Goal: Transaction & Acquisition: Book appointment/travel/reservation

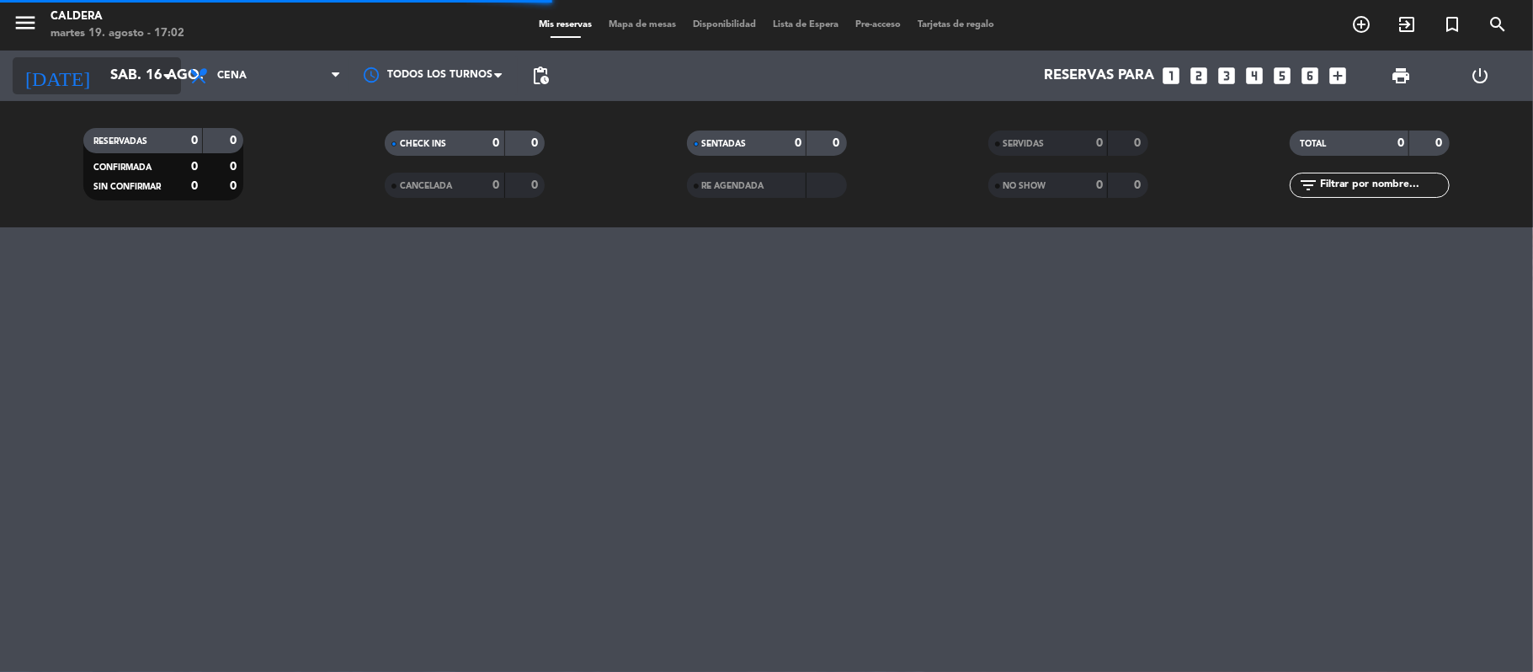
click at [140, 91] on input "sáb. 16 ago." at bounding box center [193, 76] width 182 height 33
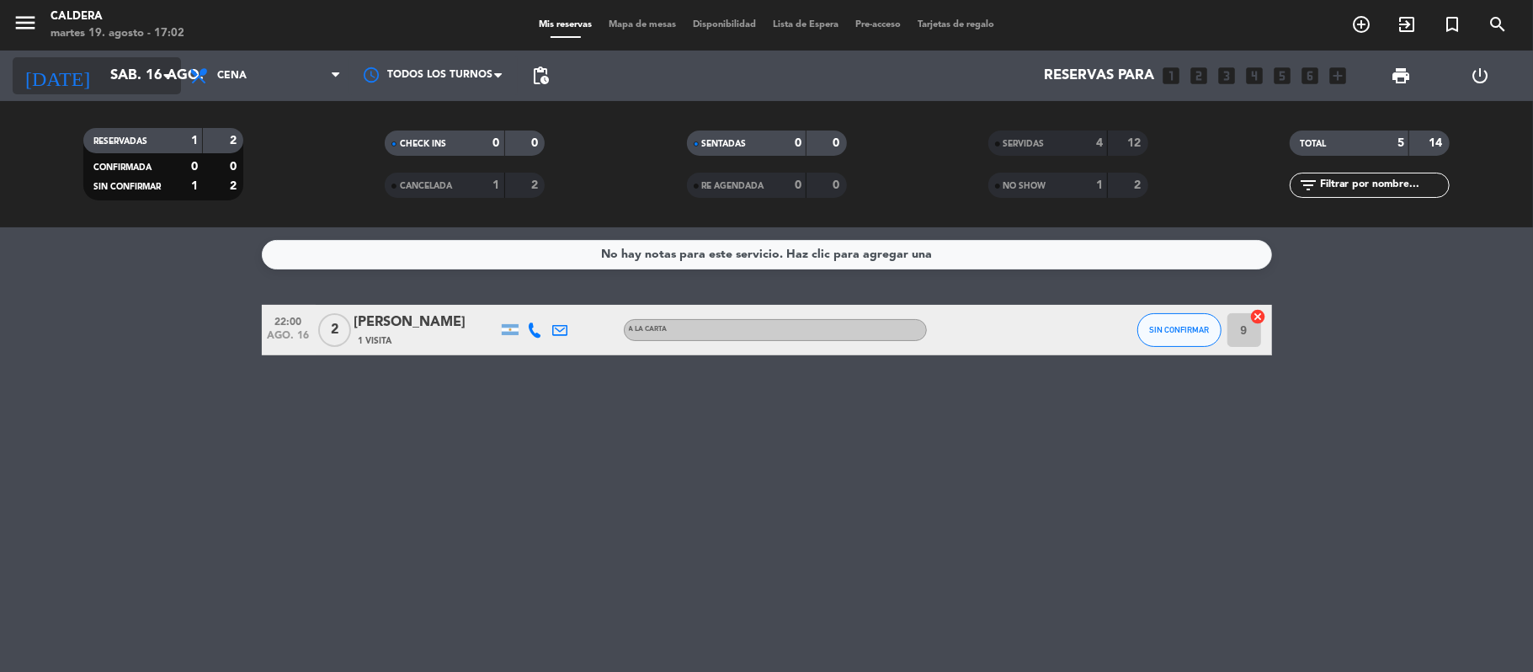
click at [129, 71] on input "sáb. 16 ago." at bounding box center [193, 76] width 182 height 33
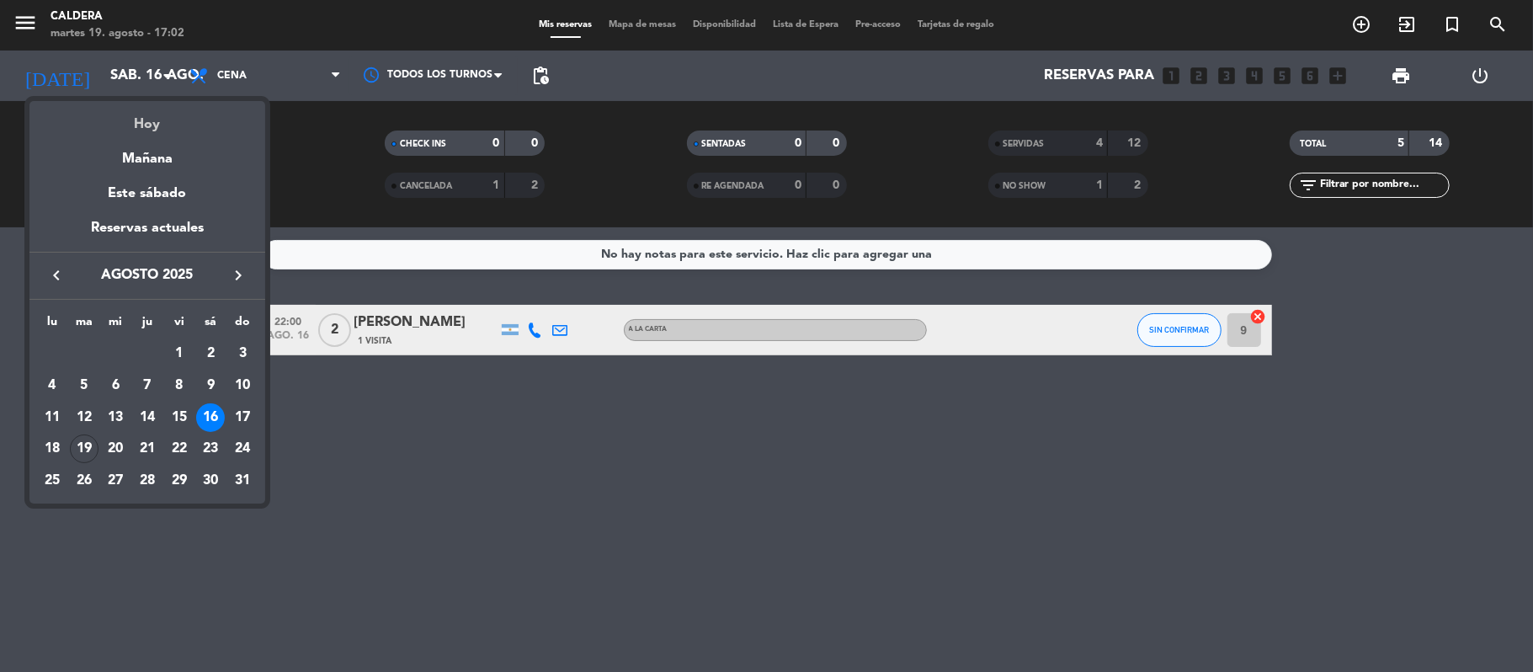
click at [136, 121] on div "Hoy" at bounding box center [147, 118] width 236 height 35
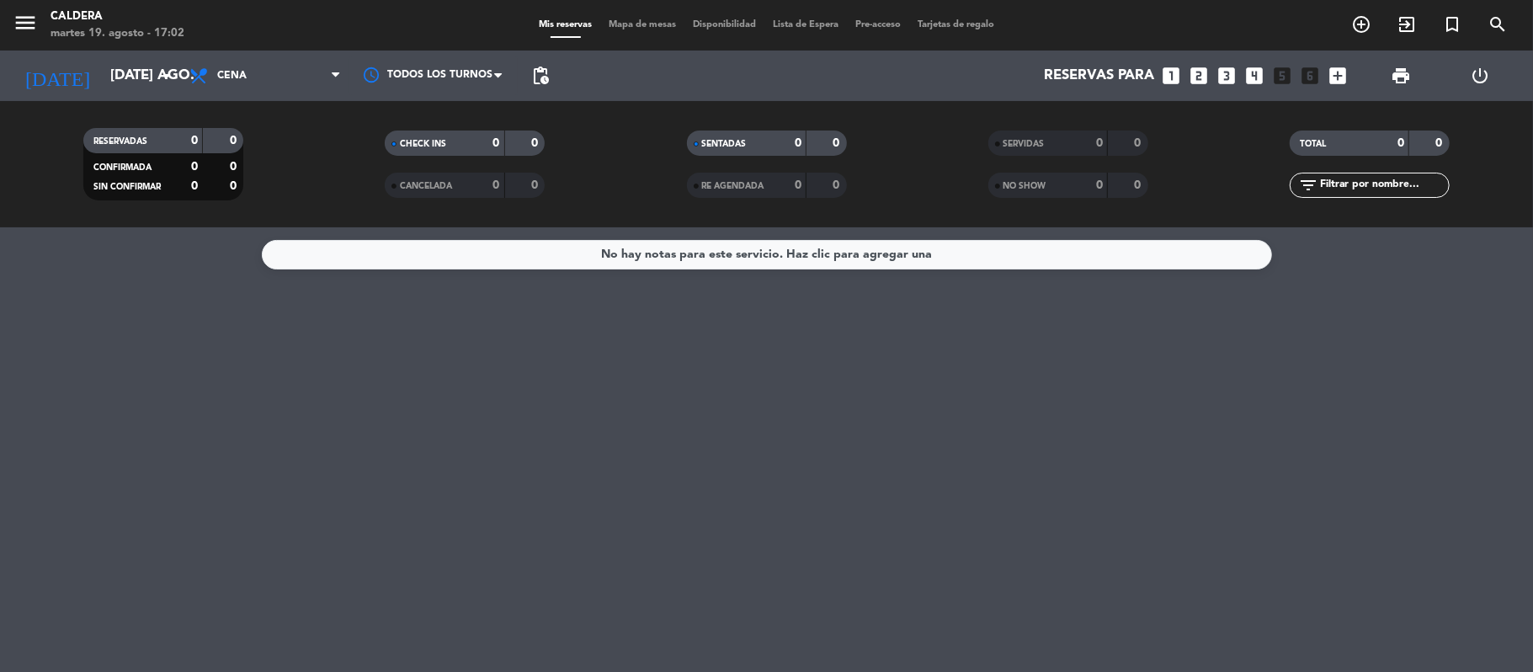
click at [131, 95] on div "[DATE] [DATE] ago. arrow_drop_down" at bounding box center [97, 76] width 168 height 51
click at [131, 83] on input "[DATE] ago." at bounding box center [193, 76] width 182 height 33
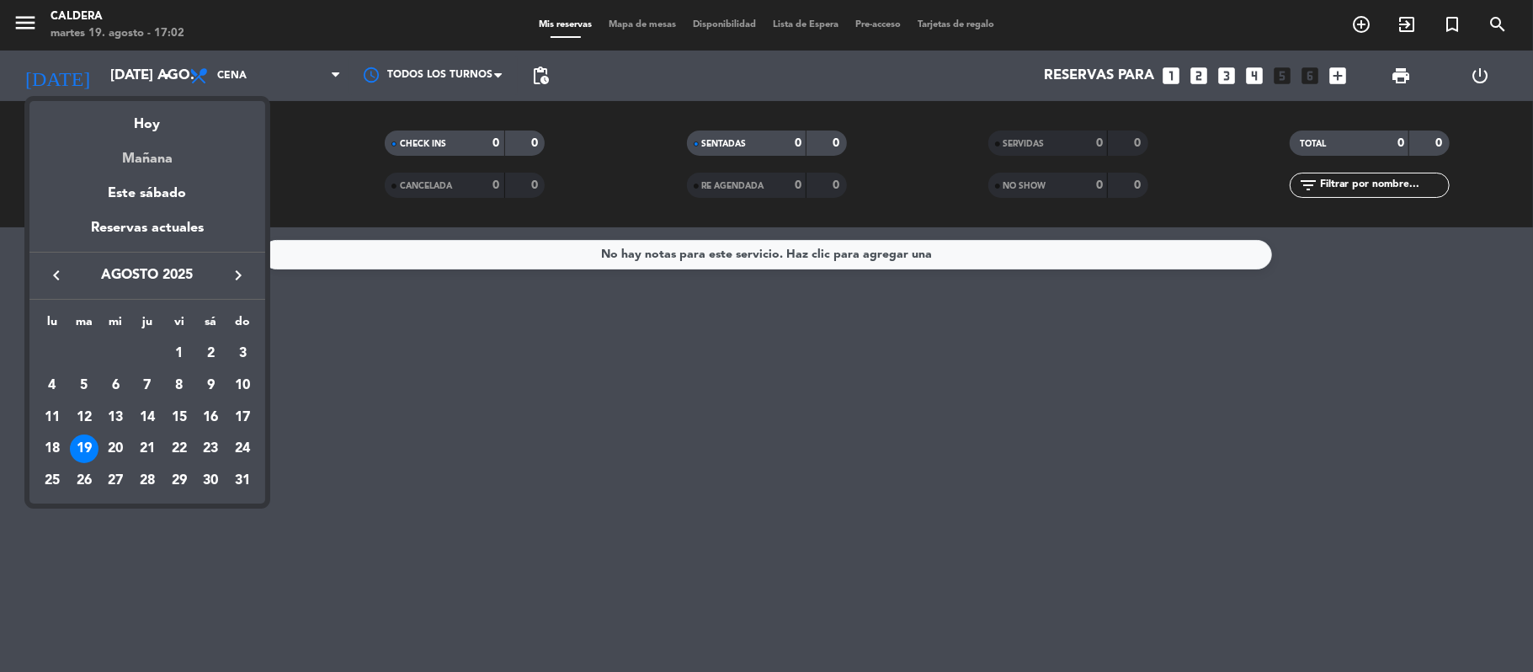
click at [135, 158] on div "Mañana" at bounding box center [147, 153] width 236 height 35
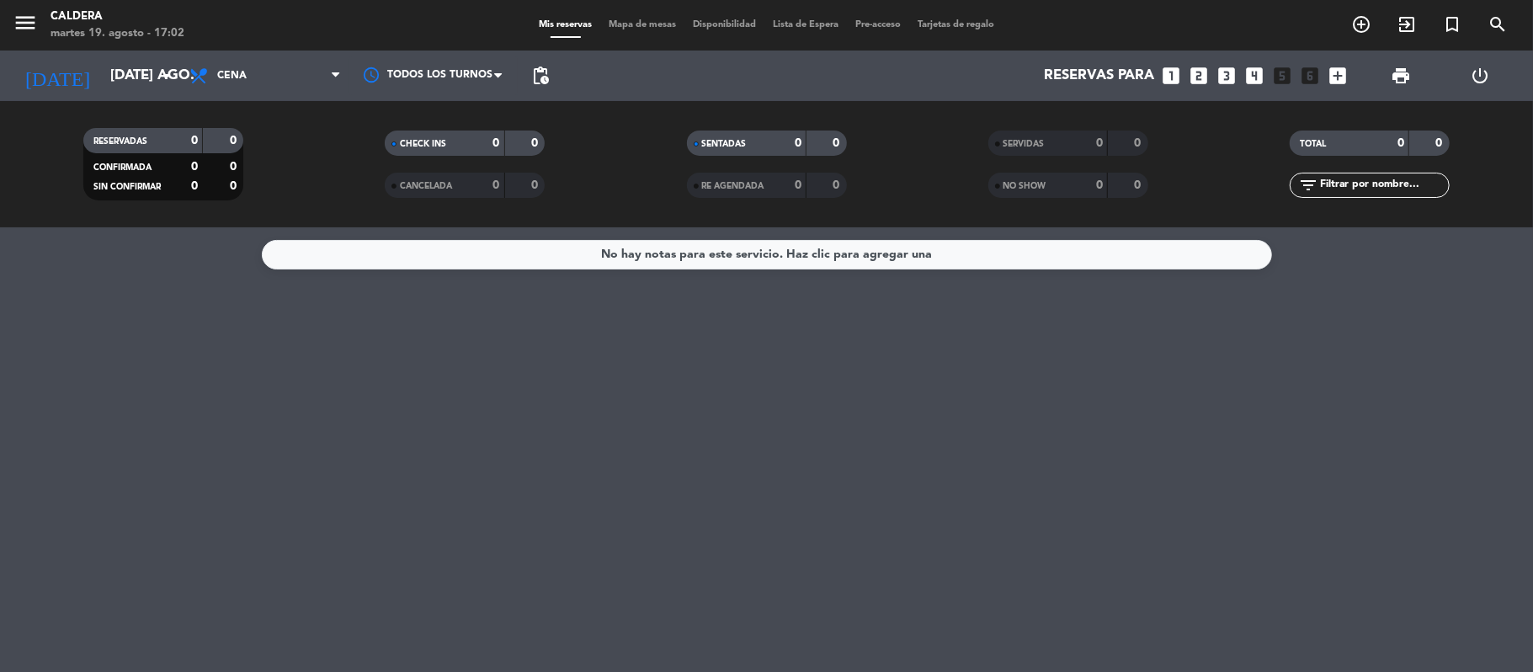
type input "mié. 20 ago."
click at [1167, 68] on icon "looks_one" at bounding box center [1172, 76] width 22 height 22
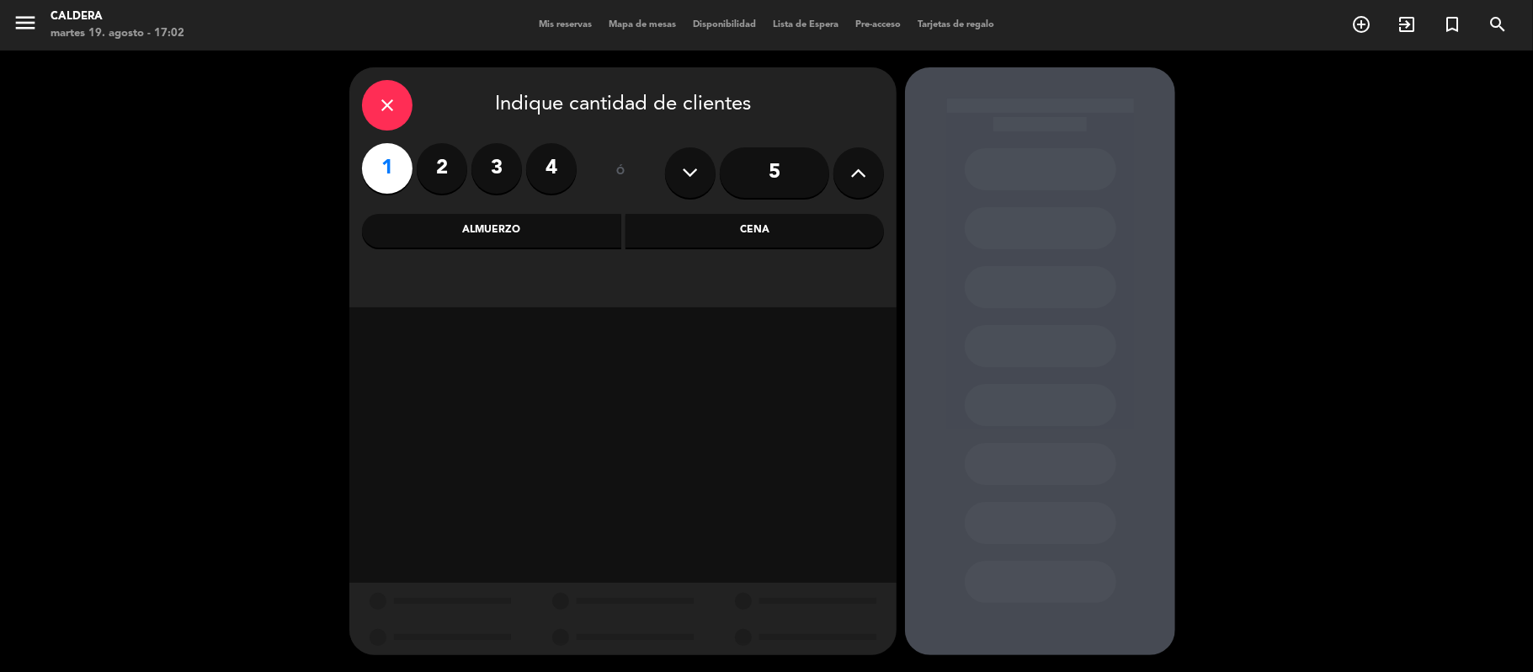
click at [389, 176] on label "1" at bounding box center [387, 168] width 51 height 51
click at [717, 237] on div "Cena" at bounding box center [755, 231] width 259 height 34
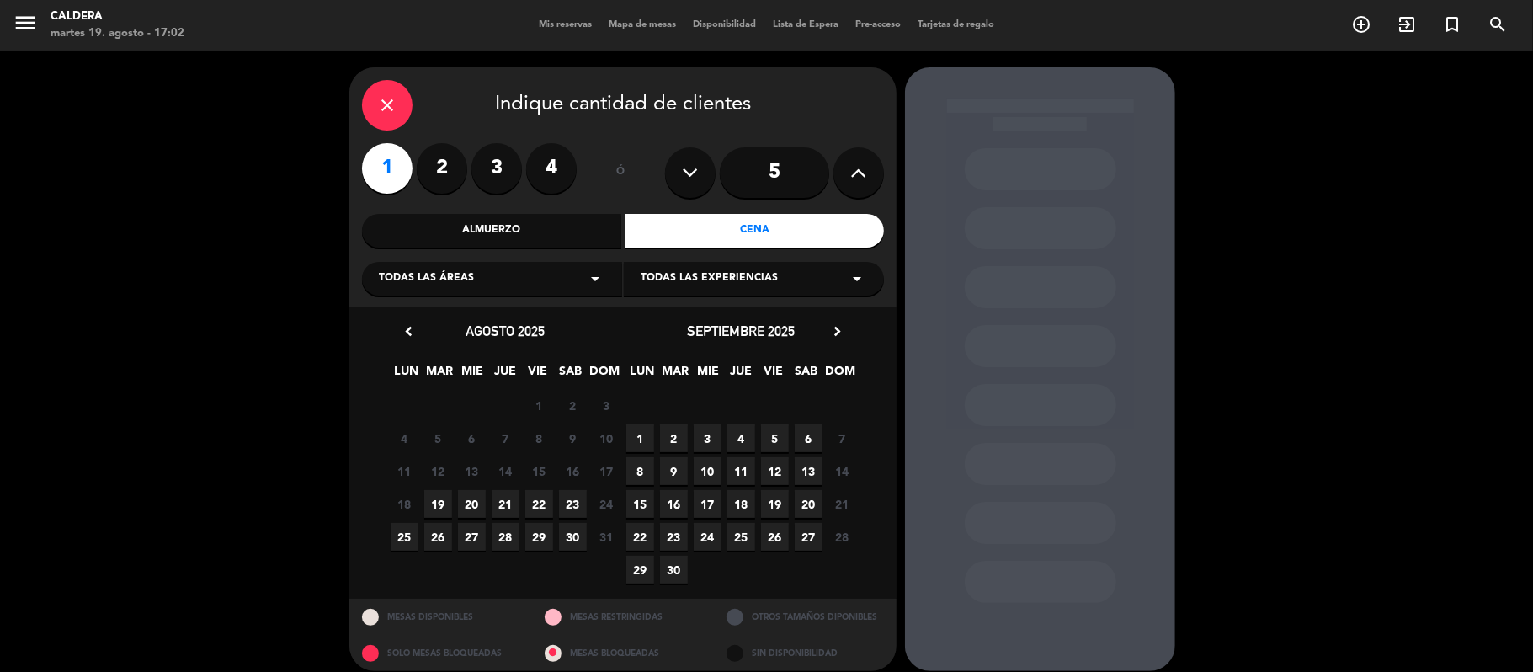
click at [475, 502] on span "20" at bounding box center [472, 504] width 28 height 28
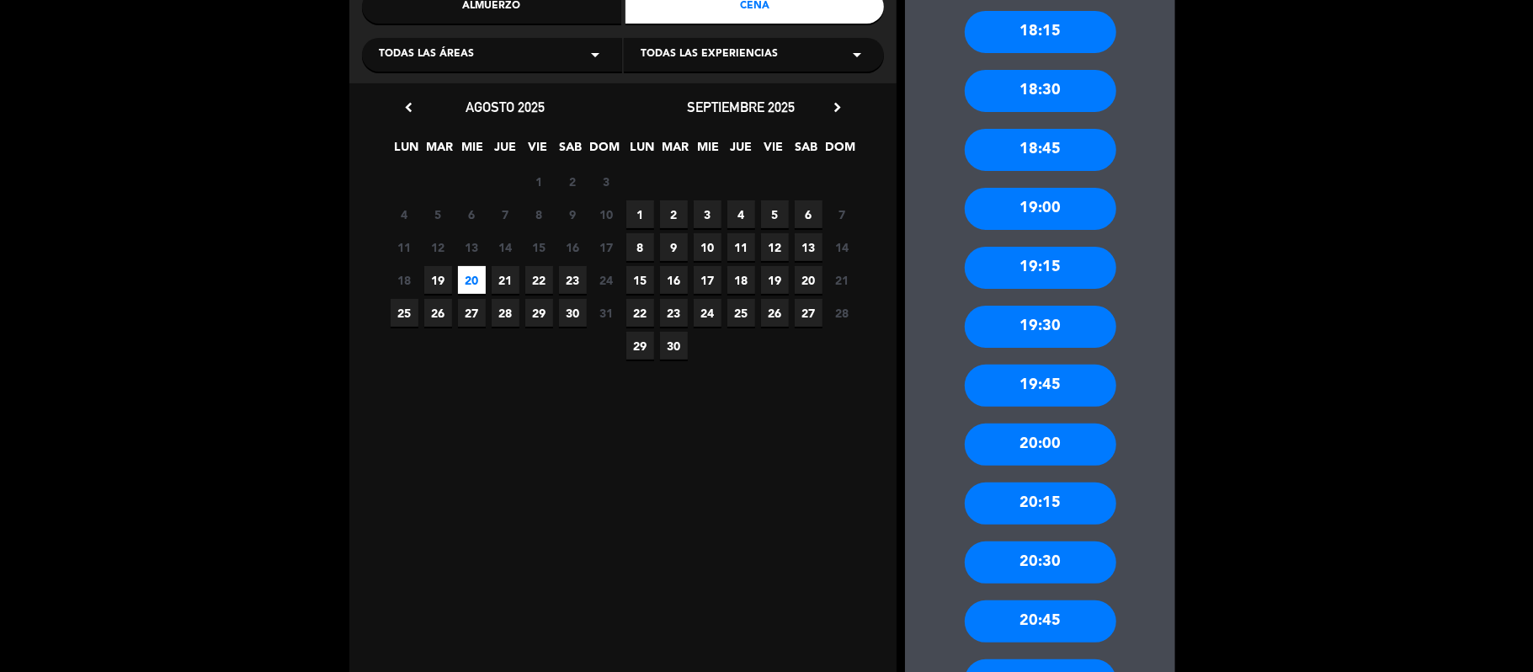
click at [1068, 552] on div "20:30" at bounding box center [1041, 562] width 152 height 42
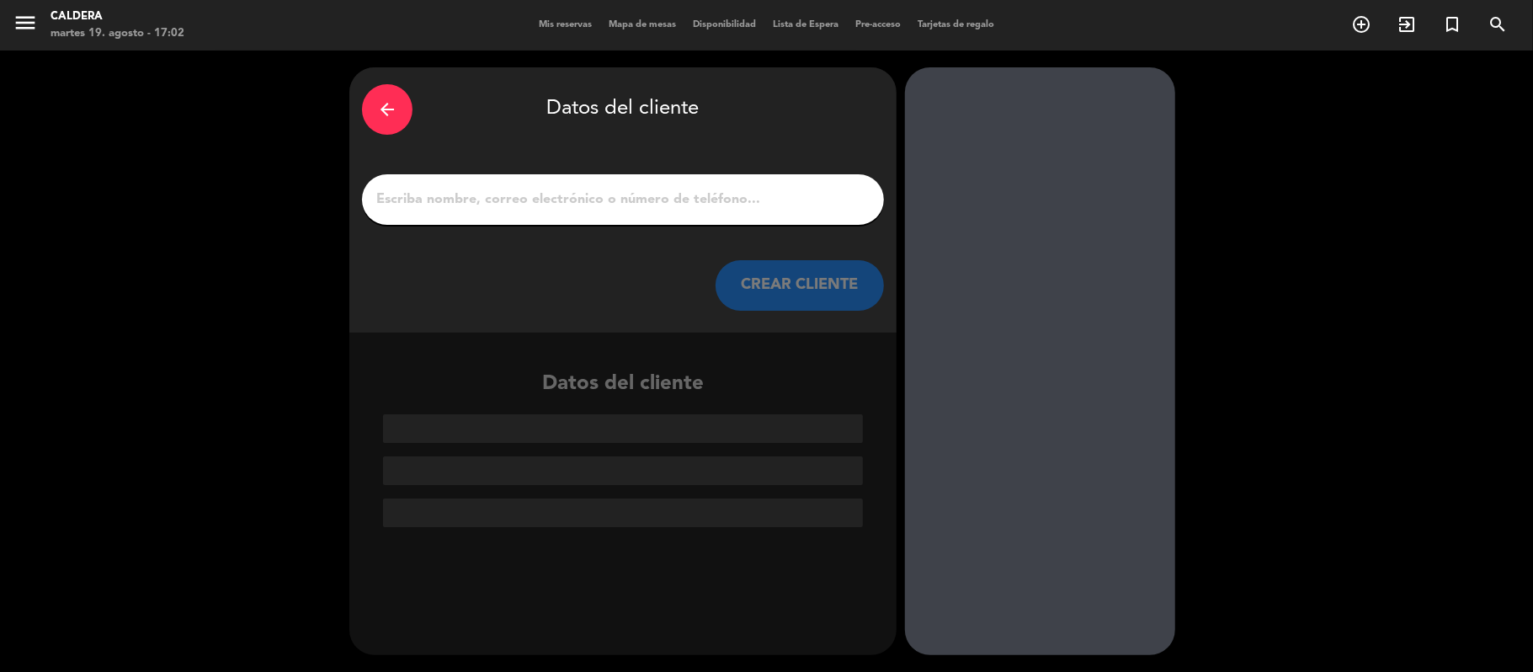
click at [687, 214] on div at bounding box center [623, 199] width 522 height 51
click at [682, 203] on input "1" at bounding box center [623, 200] width 497 height 24
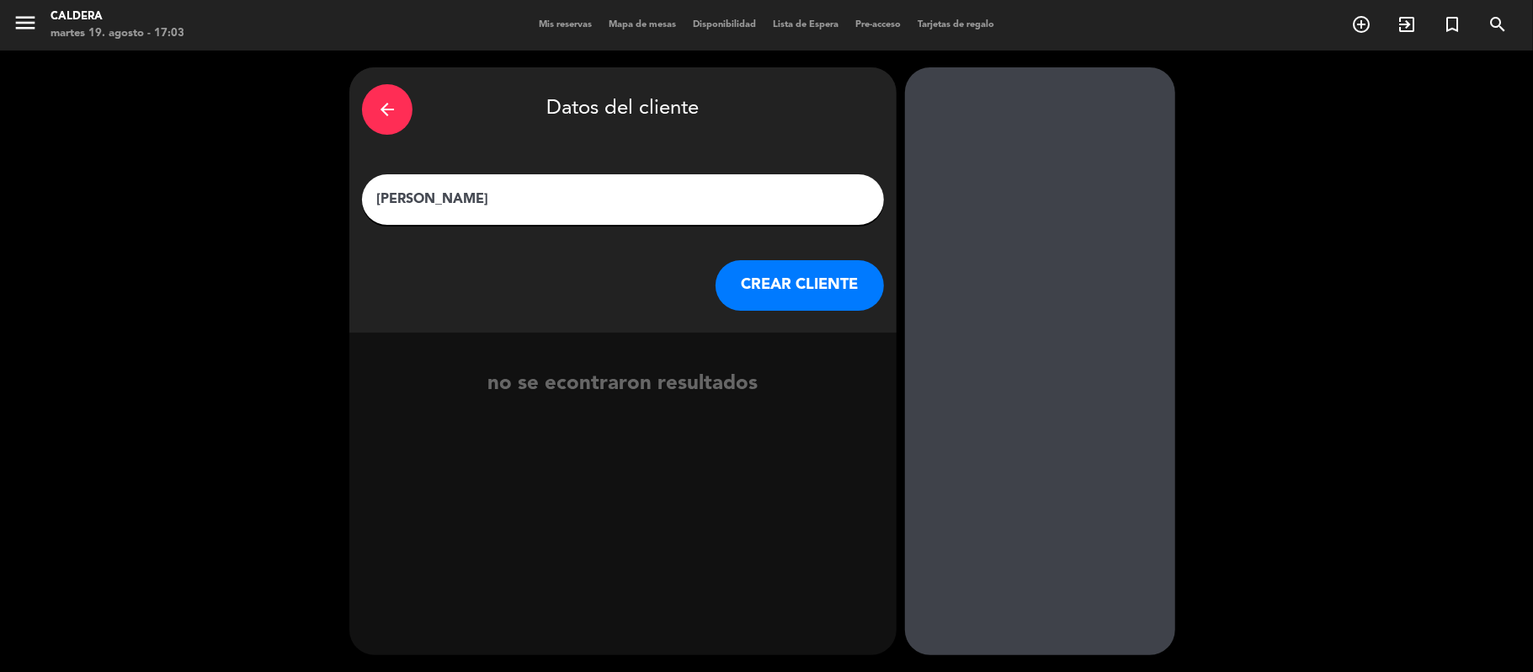
type input "[PERSON_NAME]"
click at [793, 283] on button "CREAR CLIENTE" at bounding box center [800, 285] width 168 height 51
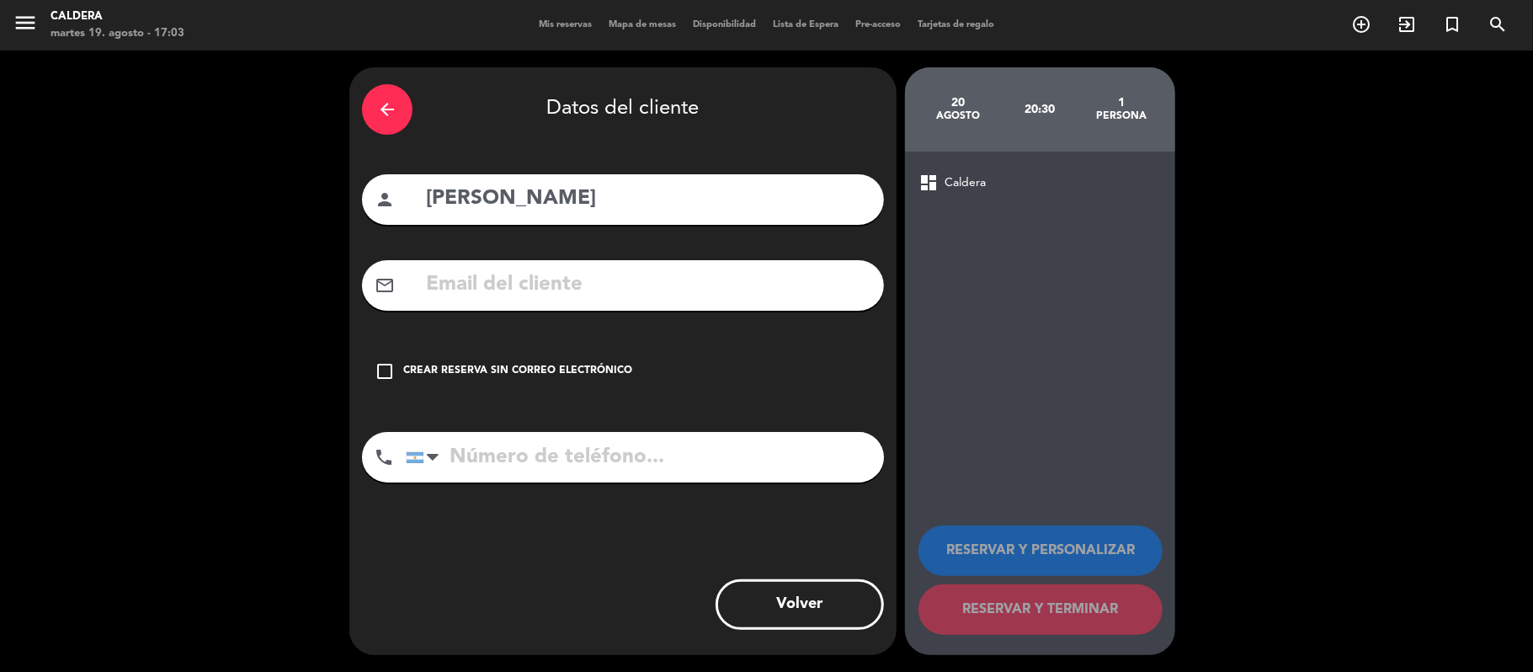
click at [611, 439] on input "tel" at bounding box center [645, 457] width 478 height 51
click at [615, 458] on input "tel" at bounding box center [645, 457] width 478 height 51
type input "3516882666"
click at [684, 551] on div "arrow_back Datos del cliente person [PERSON_NAME] mail_outline check_box_outlin…" at bounding box center [622, 361] width 547 height 588
click at [690, 492] on div "phone [GEOGRAPHIC_DATA] +1 [GEOGRAPHIC_DATA] +44 [GEOGRAPHIC_DATA] ([GEOGRAPHIC…" at bounding box center [623, 463] width 522 height 62
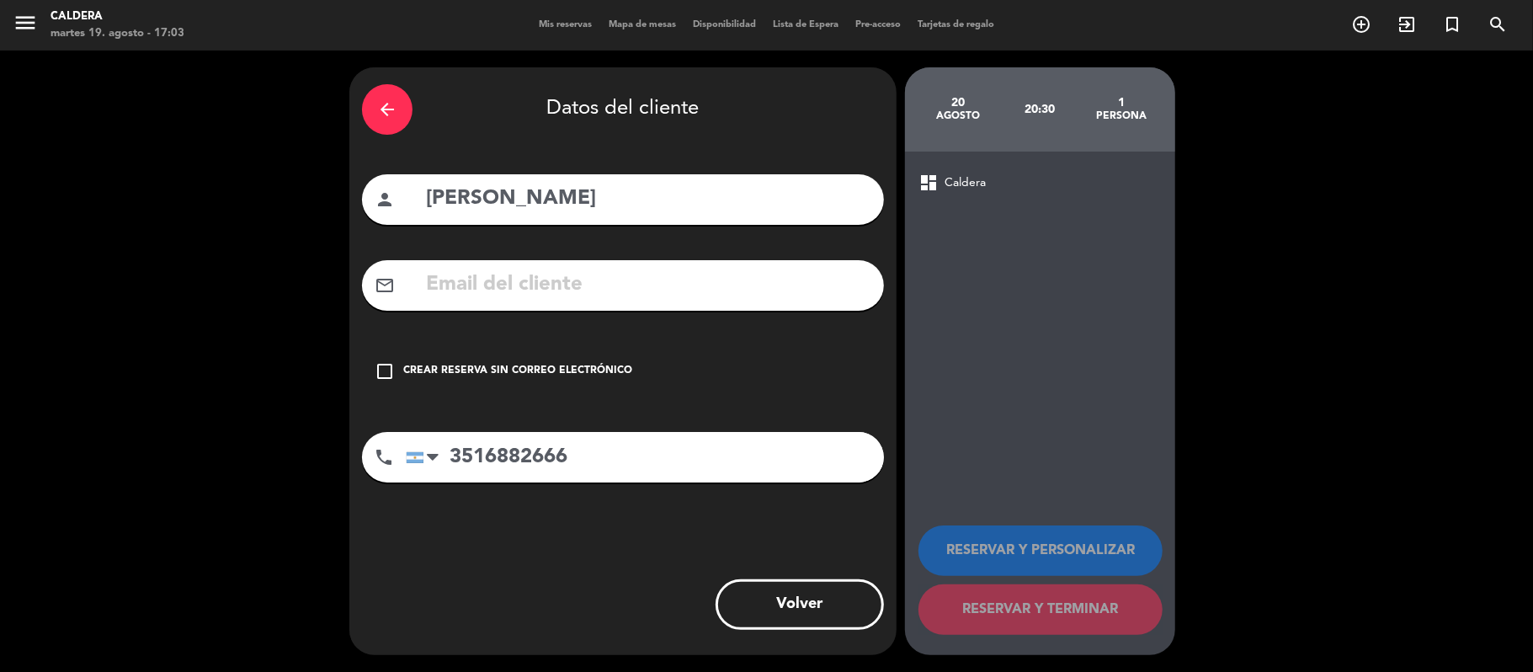
click at [695, 450] on input "3516882666" at bounding box center [645, 457] width 478 height 51
click at [694, 510] on div "arrow_back Datos del cliente person [PERSON_NAME] mail_outline check_box_outlin…" at bounding box center [622, 361] width 547 height 588
click at [589, 370] on div "Crear reserva sin correo electrónico" at bounding box center [517, 371] width 229 height 17
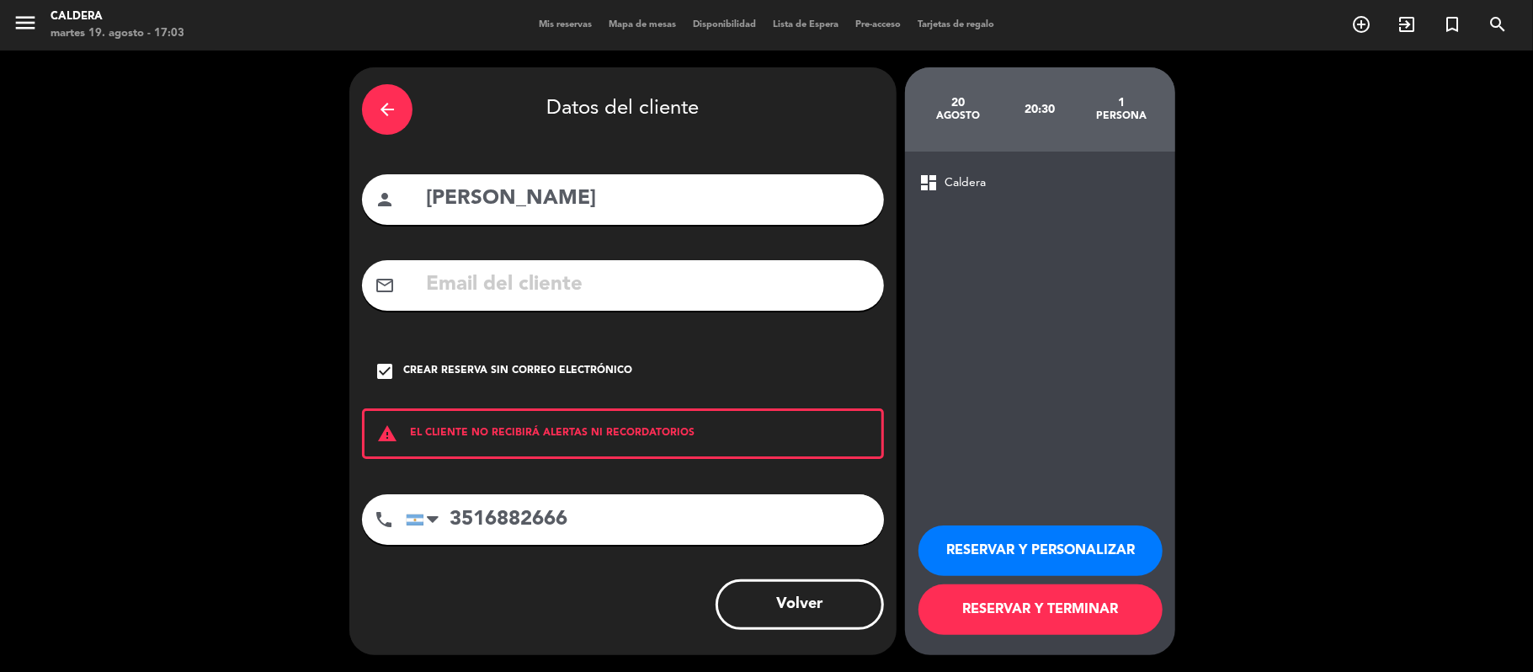
click at [999, 605] on button "RESERVAR Y TERMINAR" at bounding box center [1041, 609] width 244 height 51
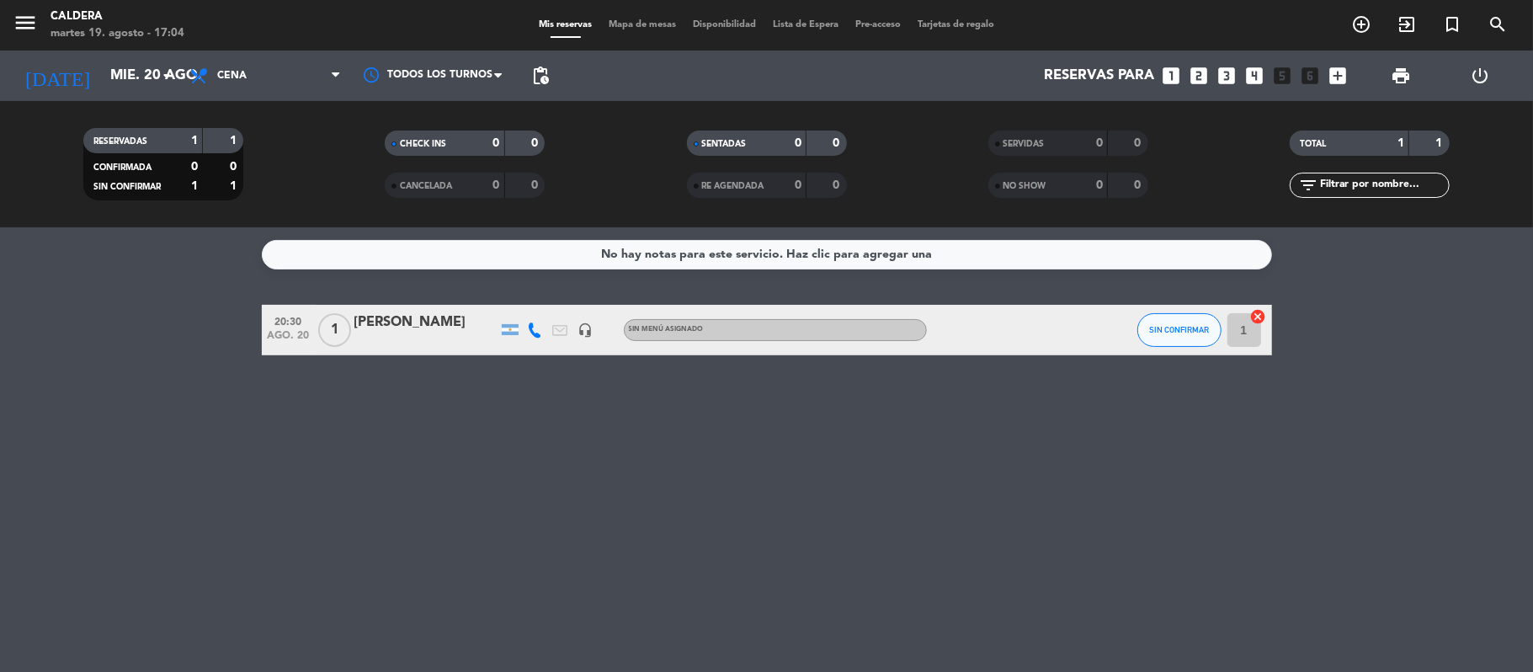
click at [1196, 79] on icon "looks_two" at bounding box center [1200, 76] width 22 height 22
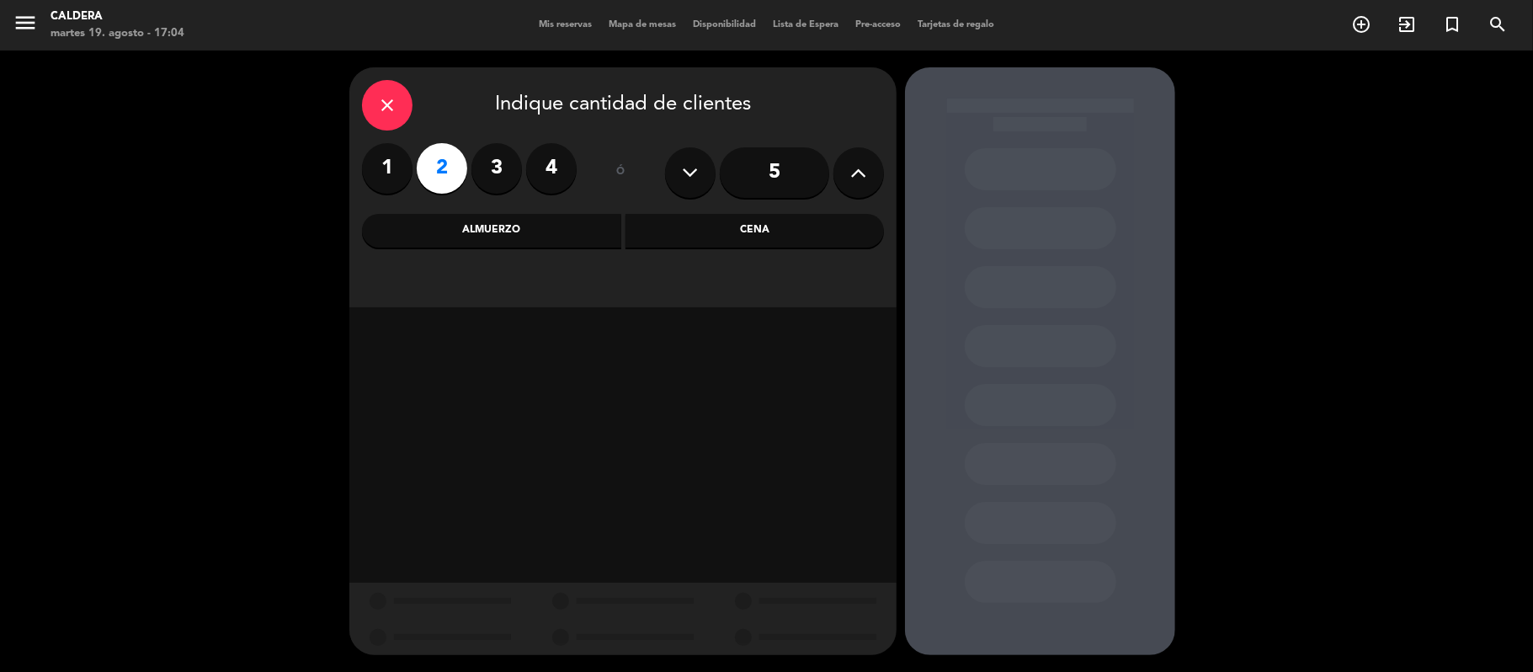
click at [687, 241] on div "Cena" at bounding box center [755, 231] width 259 height 34
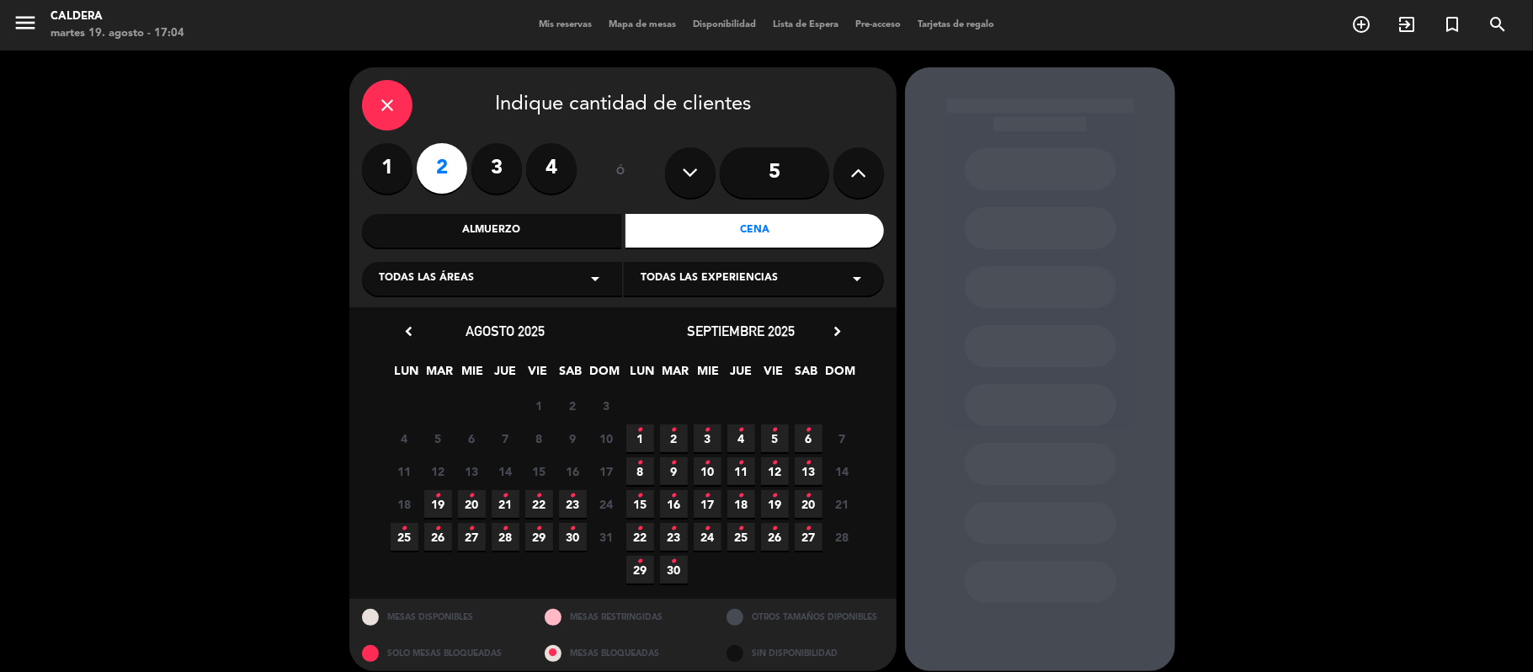
click at [371, 99] on div "close" at bounding box center [387, 105] width 51 height 51
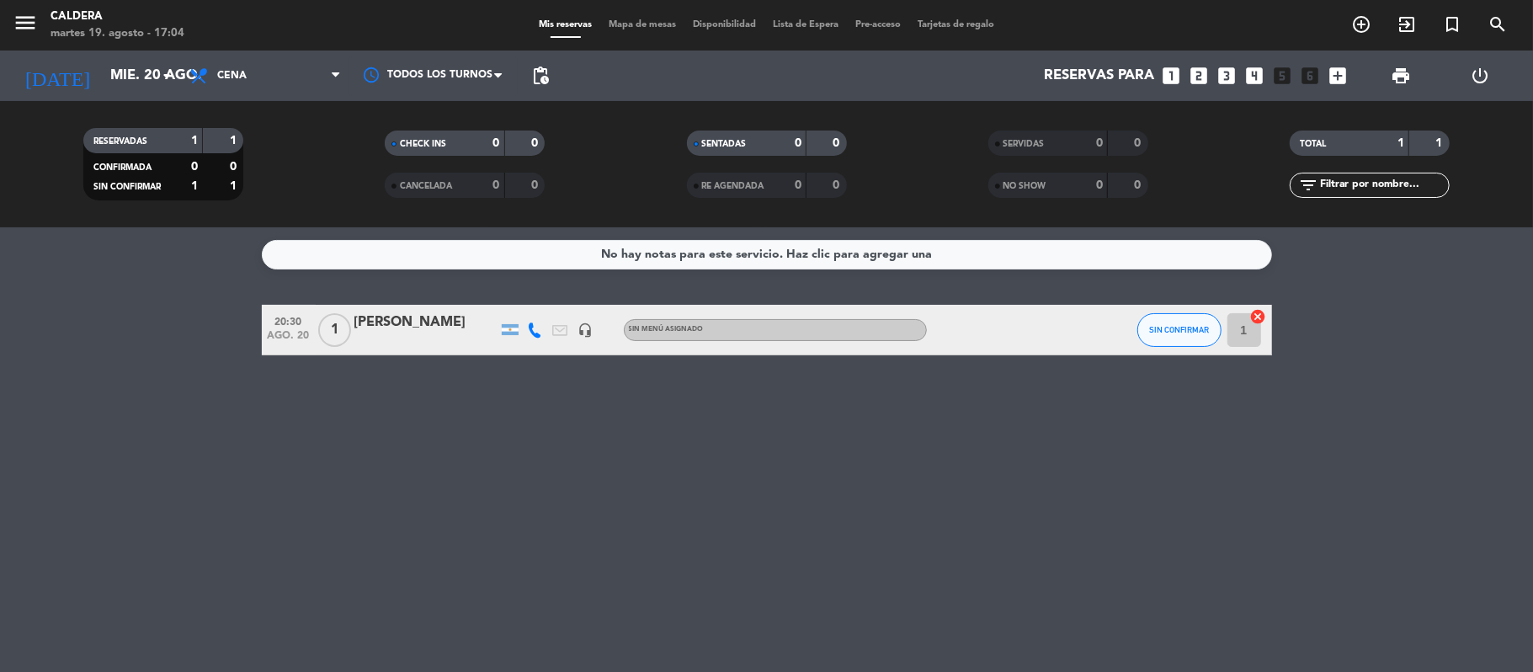
click at [1201, 77] on icon "looks_two" at bounding box center [1200, 76] width 22 height 22
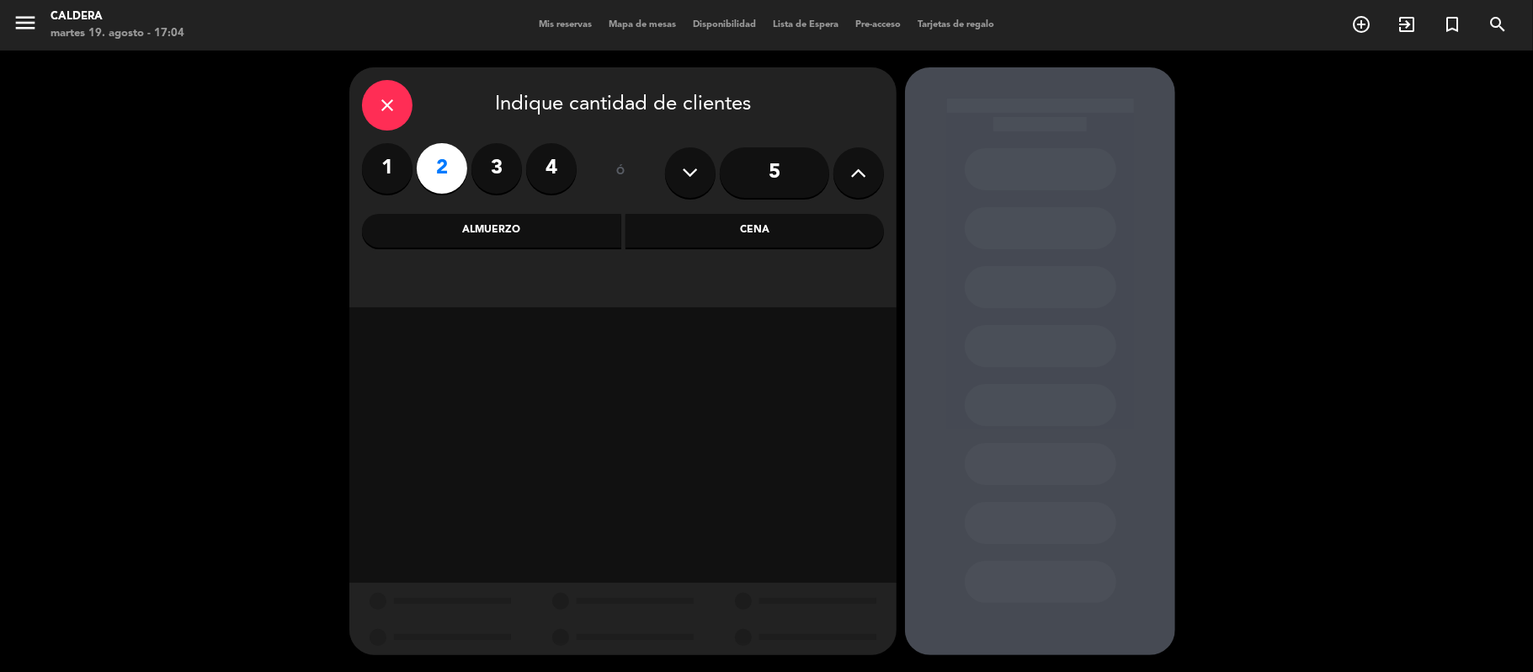
click at [701, 229] on div "Cena" at bounding box center [755, 231] width 259 height 34
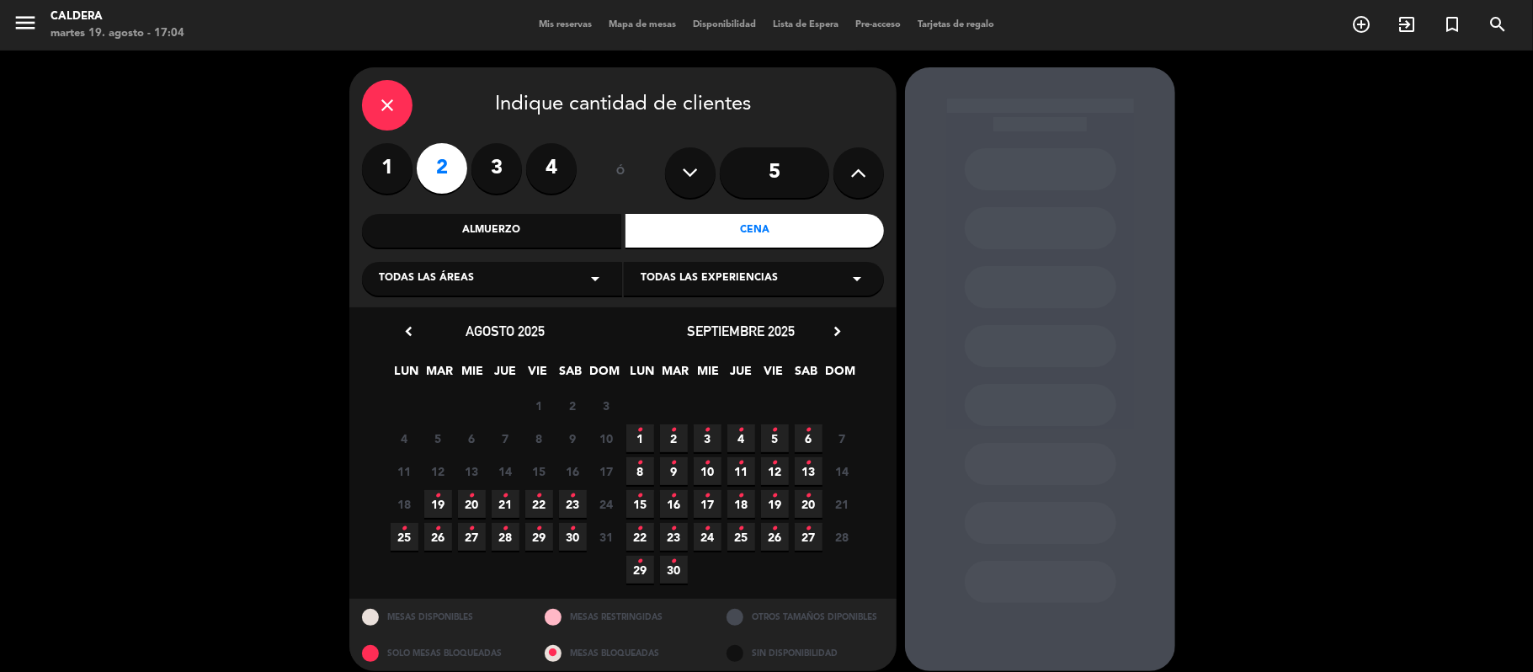
click at [470, 497] on icon "•" at bounding box center [472, 495] width 6 height 27
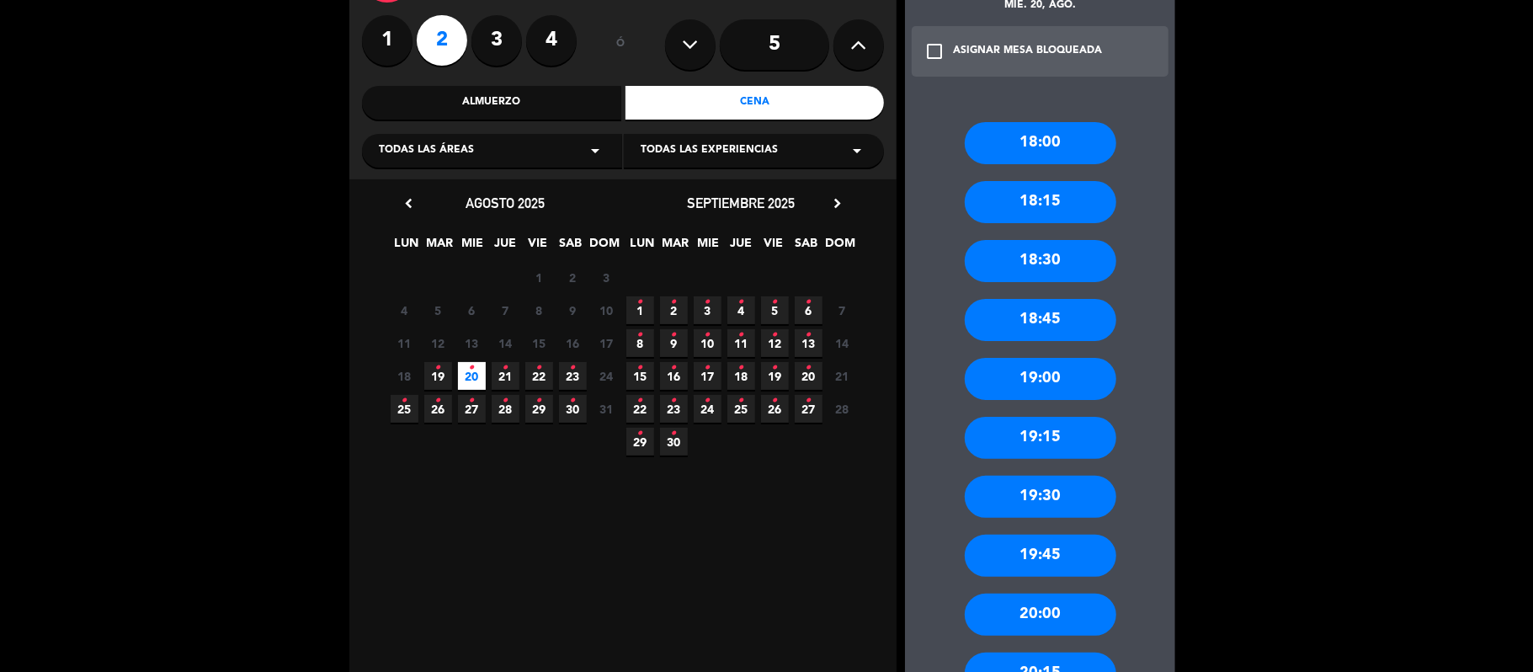
scroll to position [352, 0]
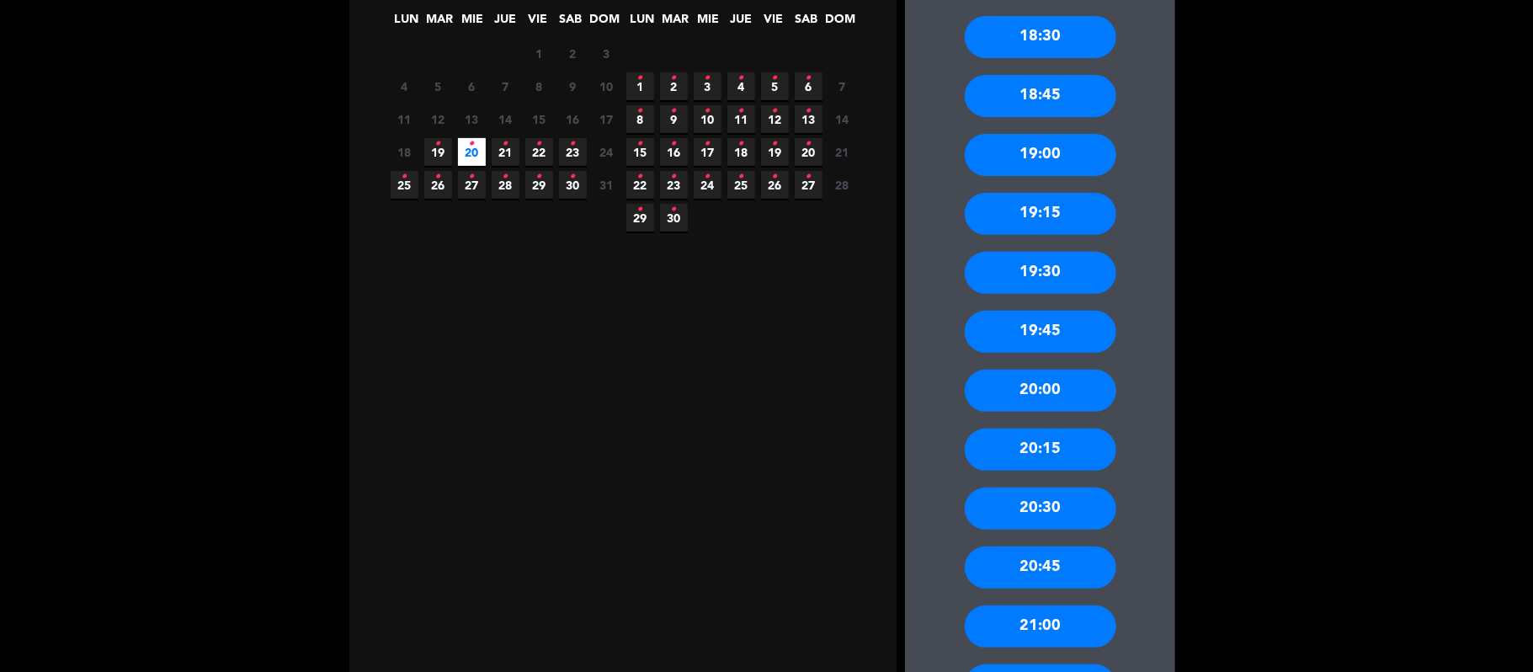
click at [1076, 503] on div "20:30" at bounding box center [1041, 508] width 152 height 42
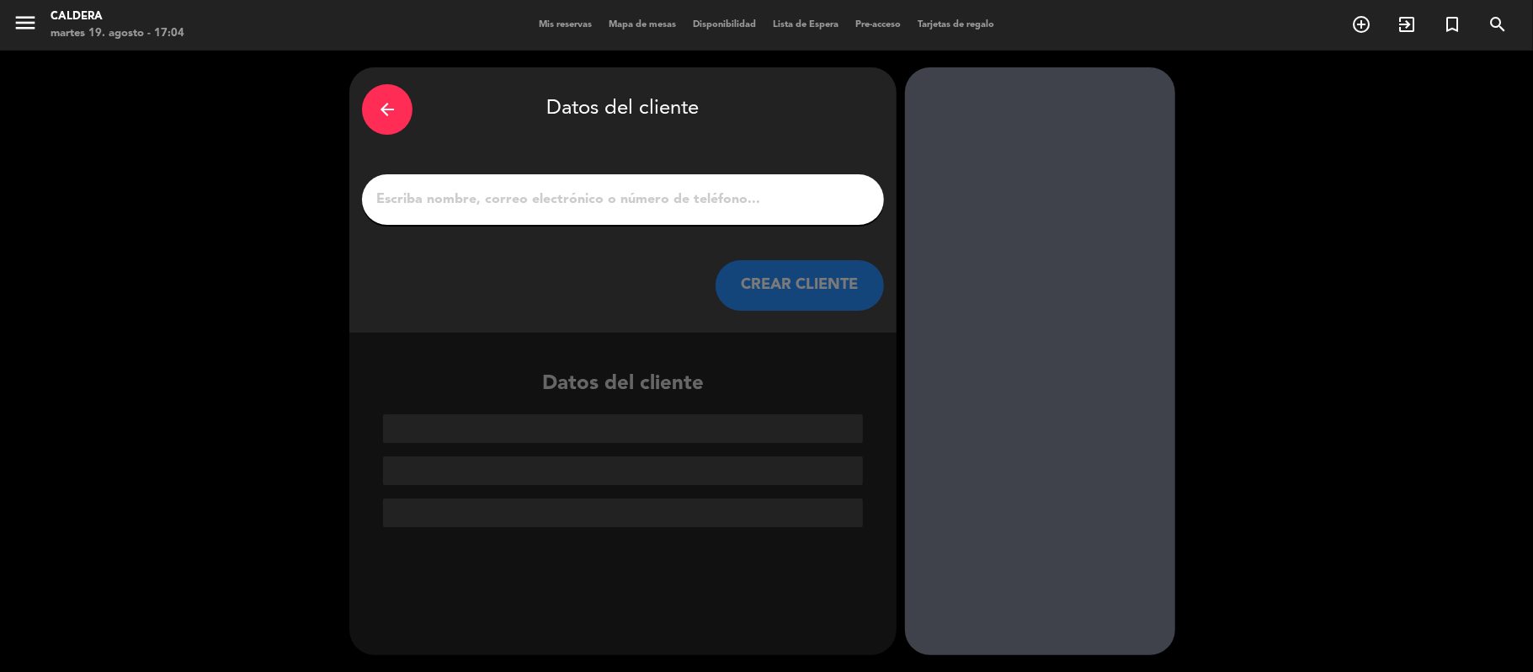
click at [604, 202] on input "1" at bounding box center [623, 200] width 497 height 24
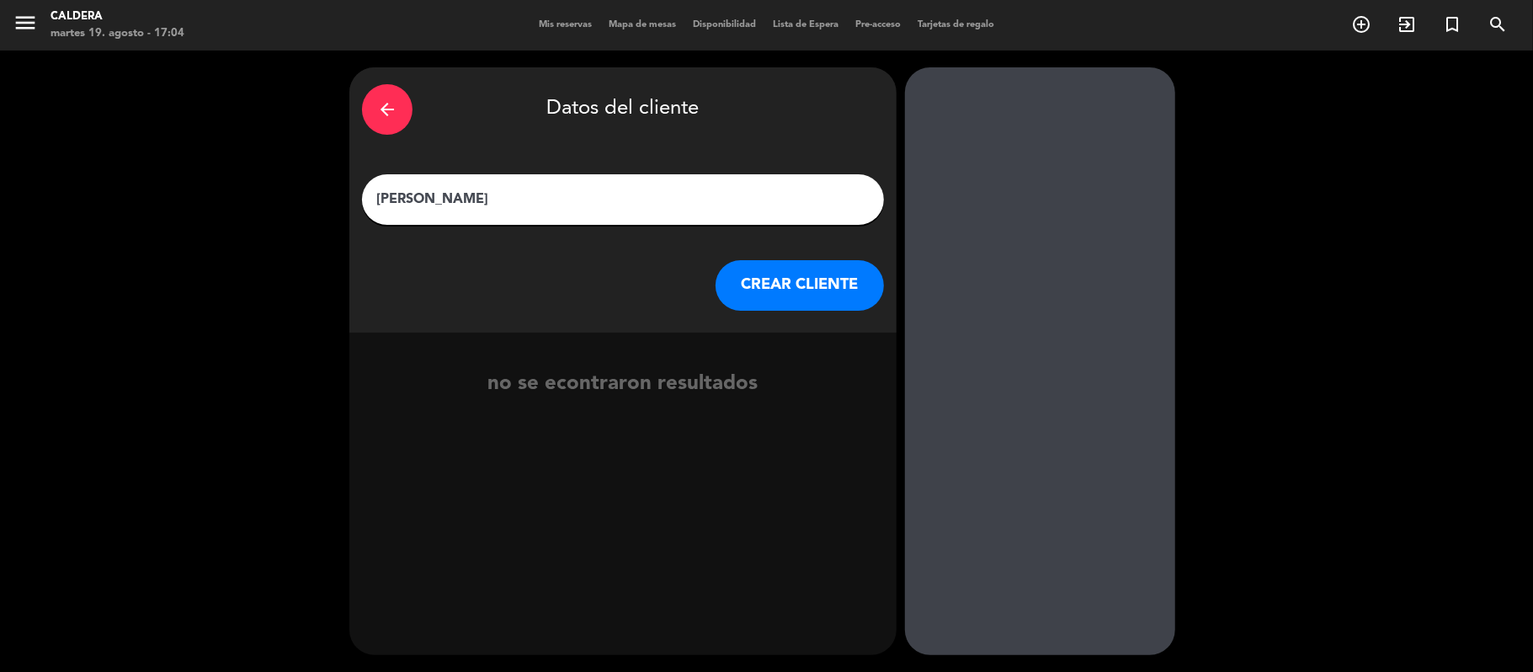
type input "[PERSON_NAME]"
click at [796, 297] on button "CREAR CLIENTE" at bounding box center [800, 285] width 168 height 51
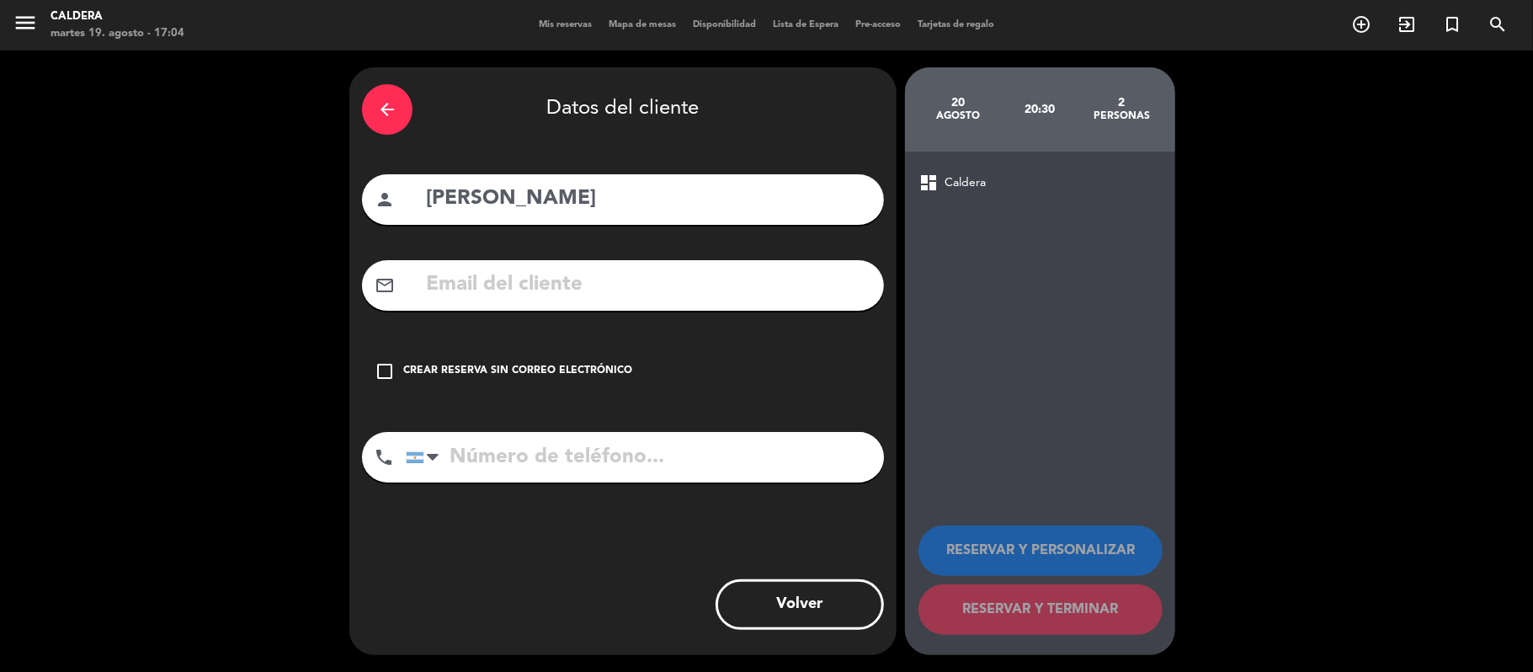
click at [580, 455] on input "tel" at bounding box center [645, 457] width 478 height 51
type input "1135945605"
click at [574, 357] on div "check_box_outline_blank Crear reserva sin correo electrónico" at bounding box center [623, 371] width 522 height 51
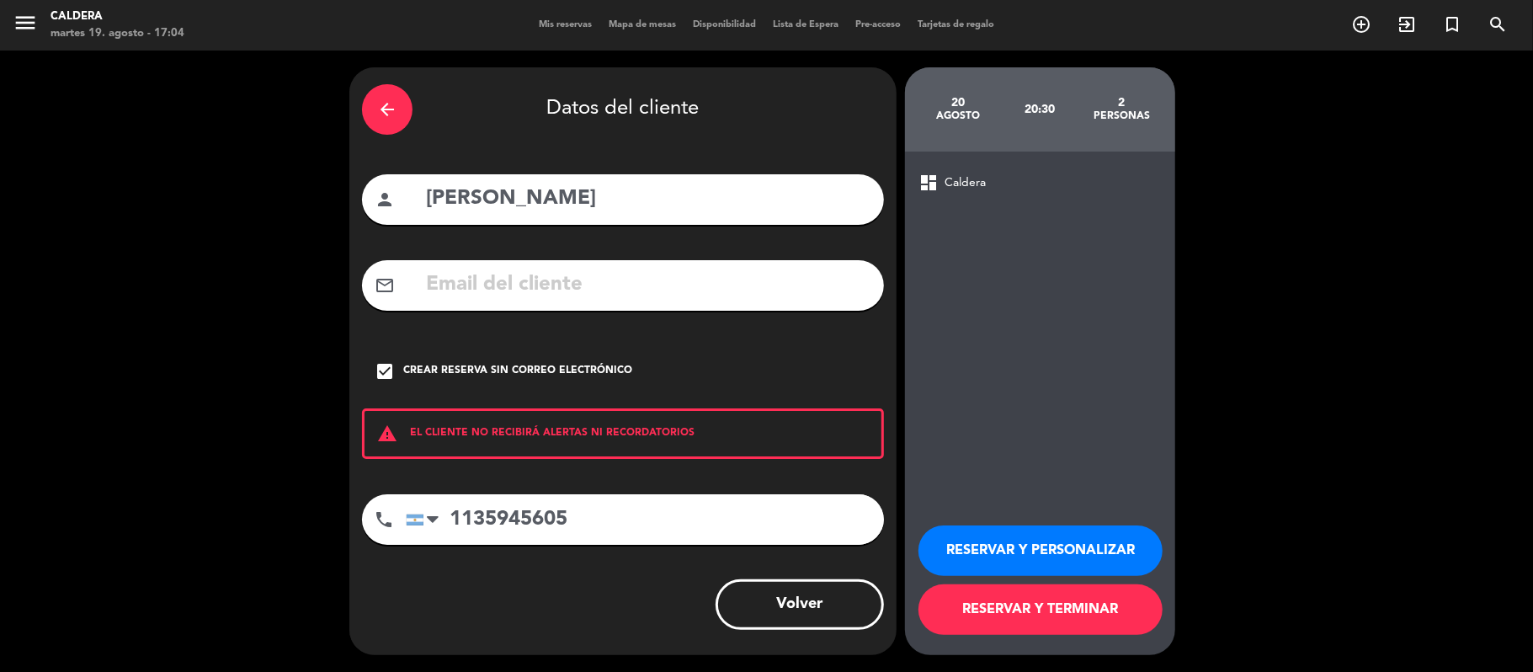
click at [1096, 606] on button "RESERVAR Y TERMINAR" at bounding box center [1041, 609] width 244 height 51
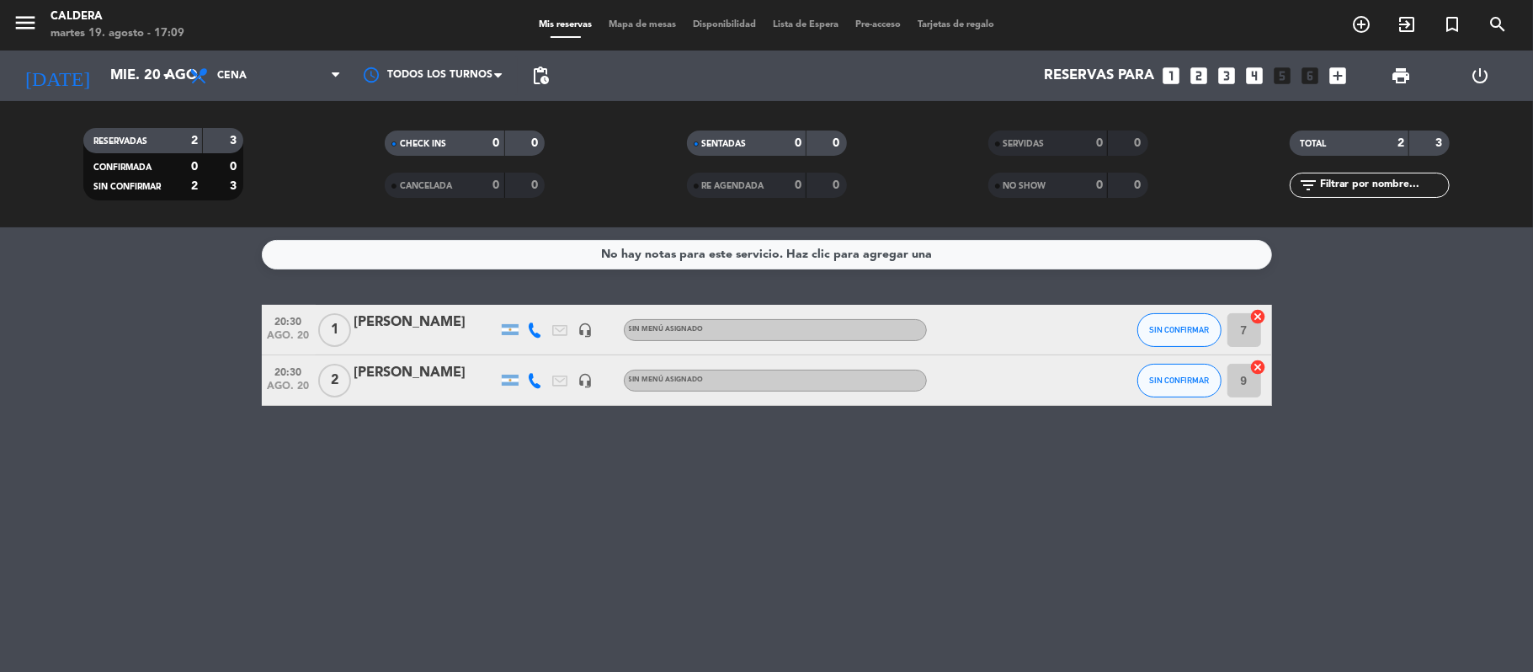
click at [1201, 79] on icon "looks_two" at bounding box center [1200, 76] width 22 height 22
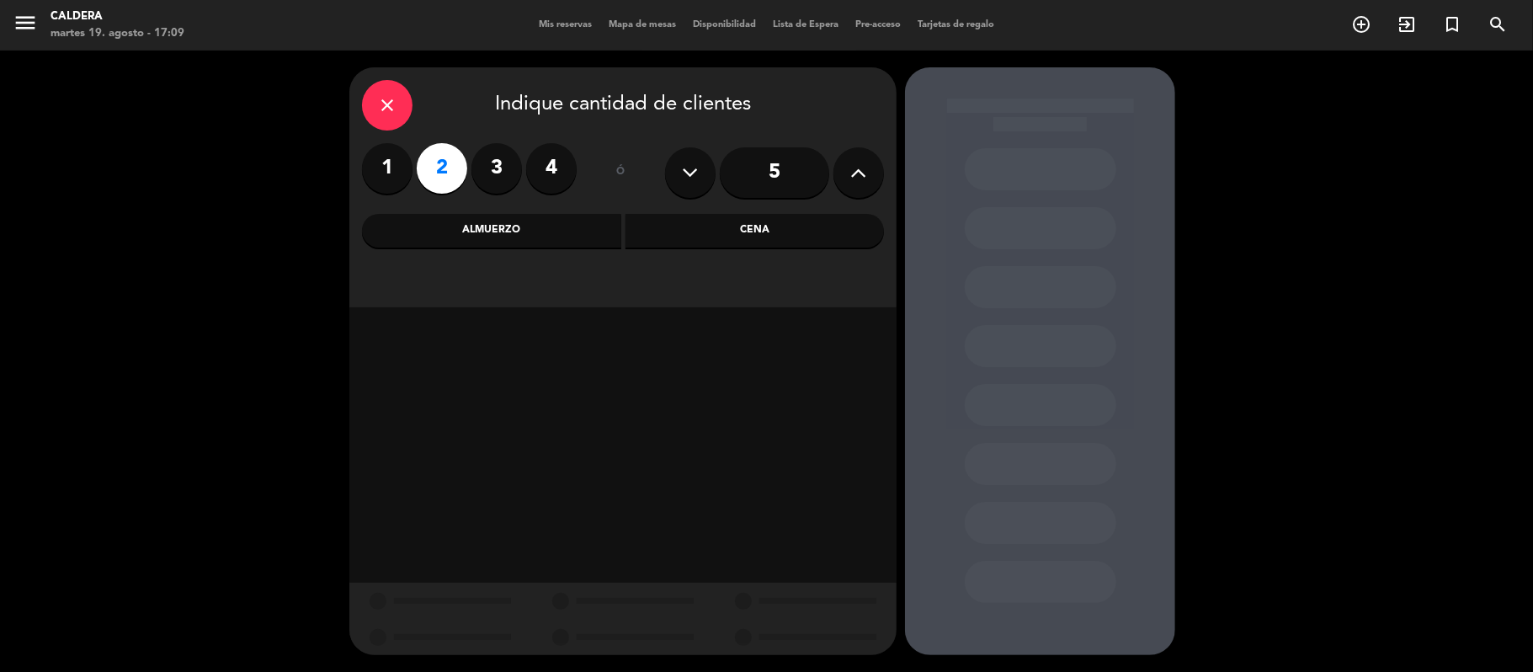
click at [694, 227] on div "Cena" at bounding box center [755, 231] width 259 height 34
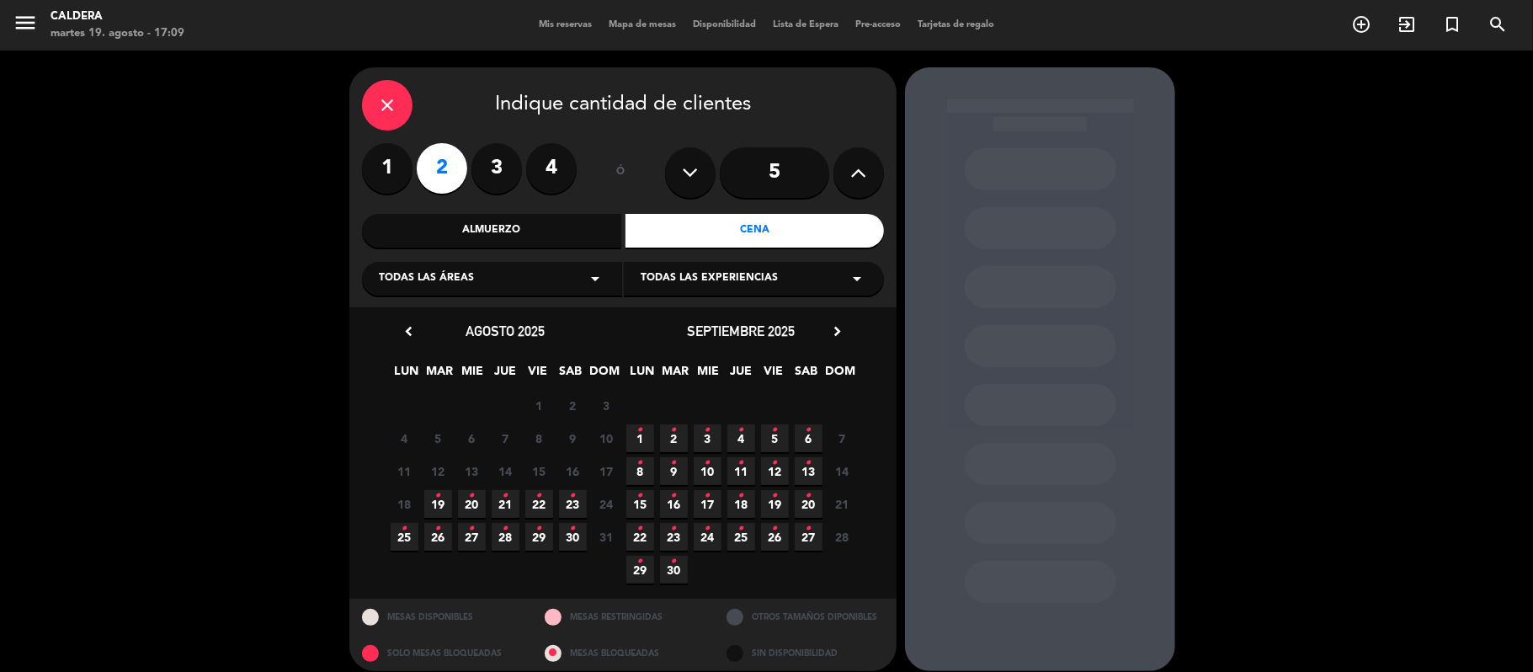
click at [465, 506] on span "20 •" at bounding box center [472, 504] width 28 height 28
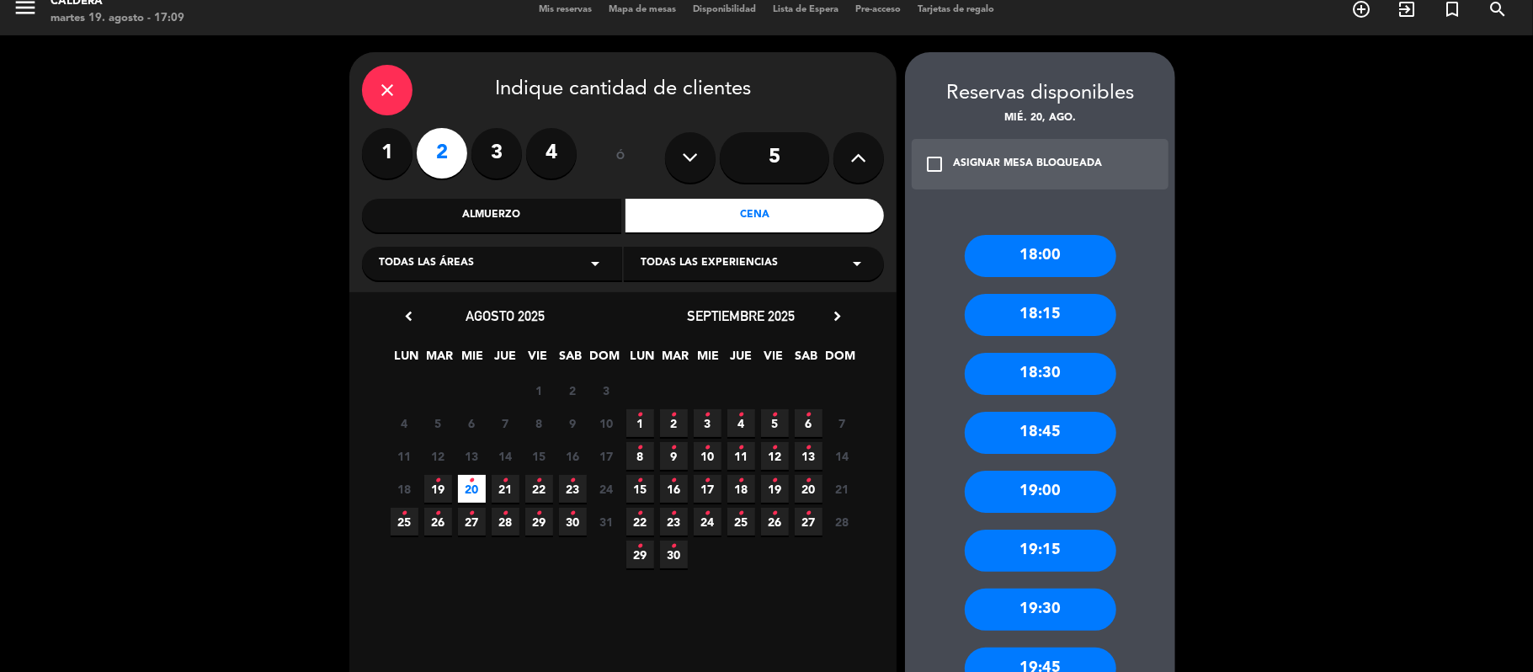
scroll to position [240, 0]
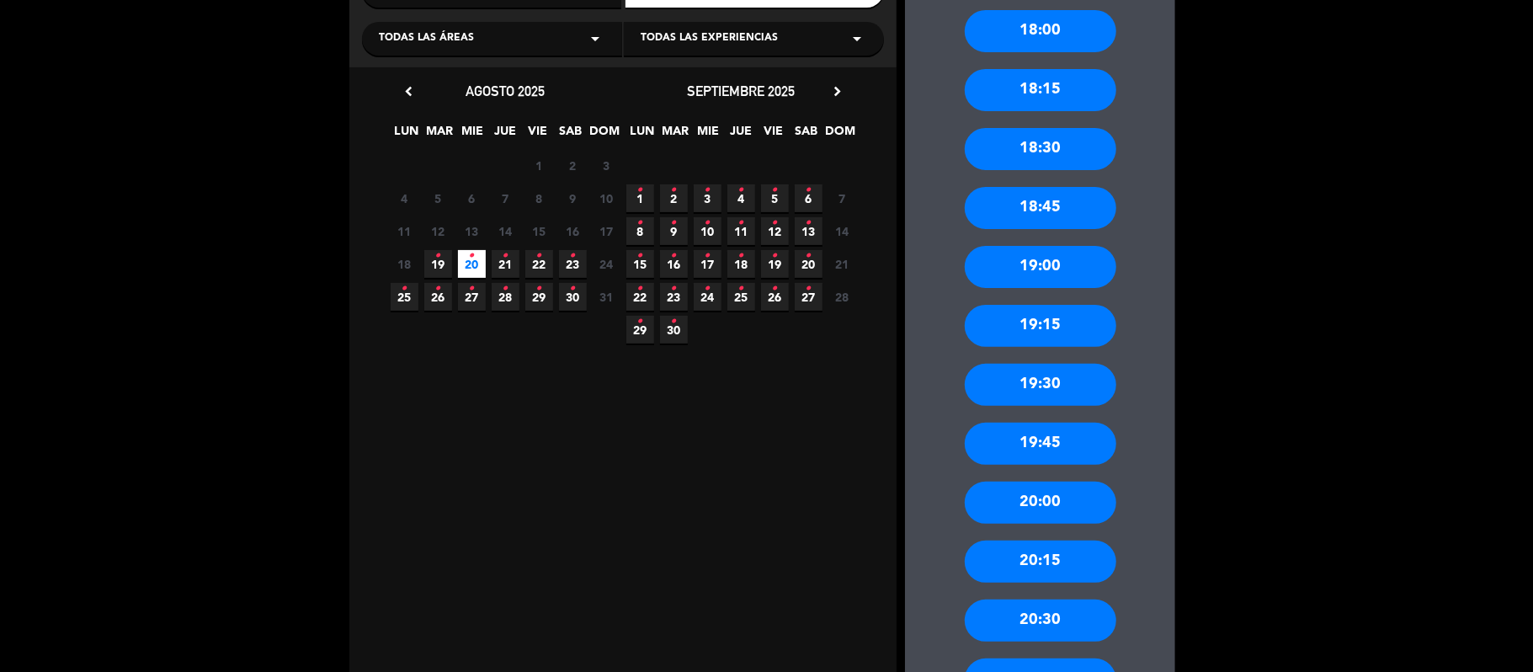
click at [1064, 621] on div "20:30" at bounding box center [1041, 620] width 152 height 42
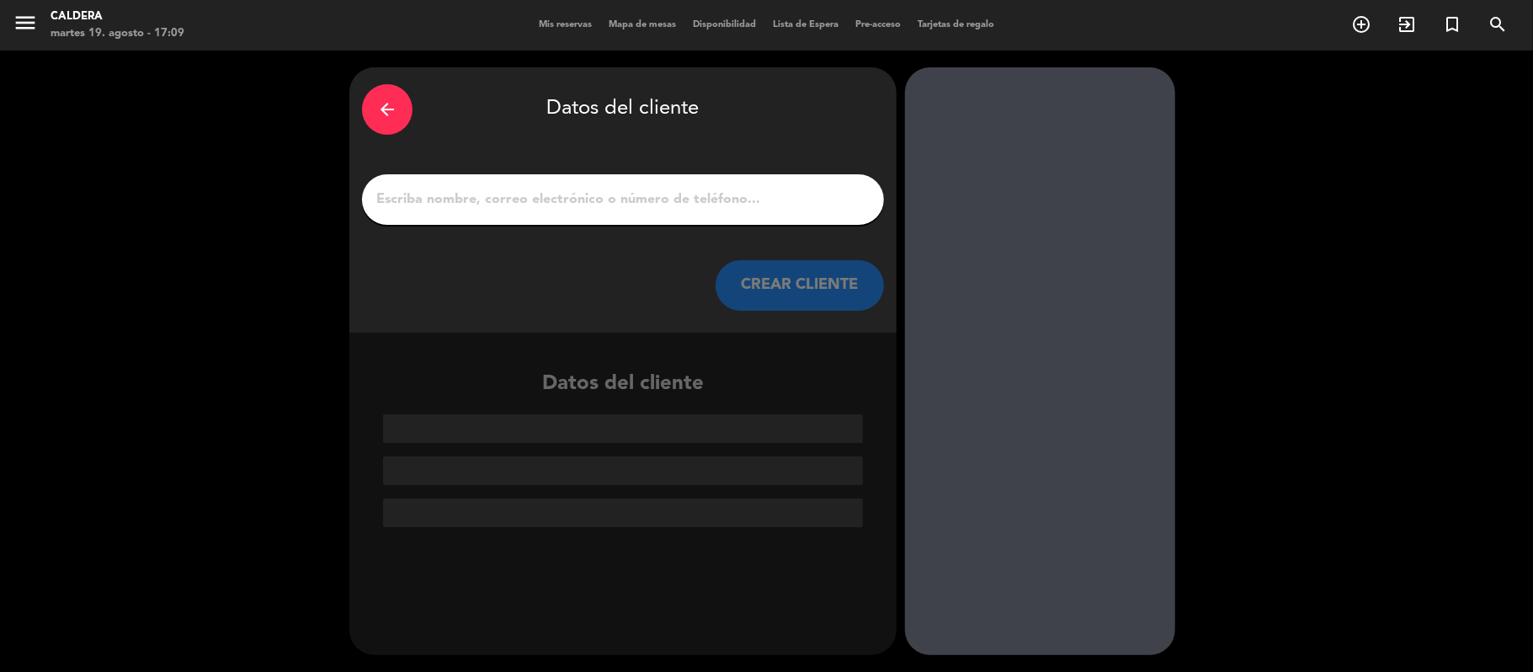
click at [613, 190] on input "1" at bounding box center [623, 200] width 497 height 24
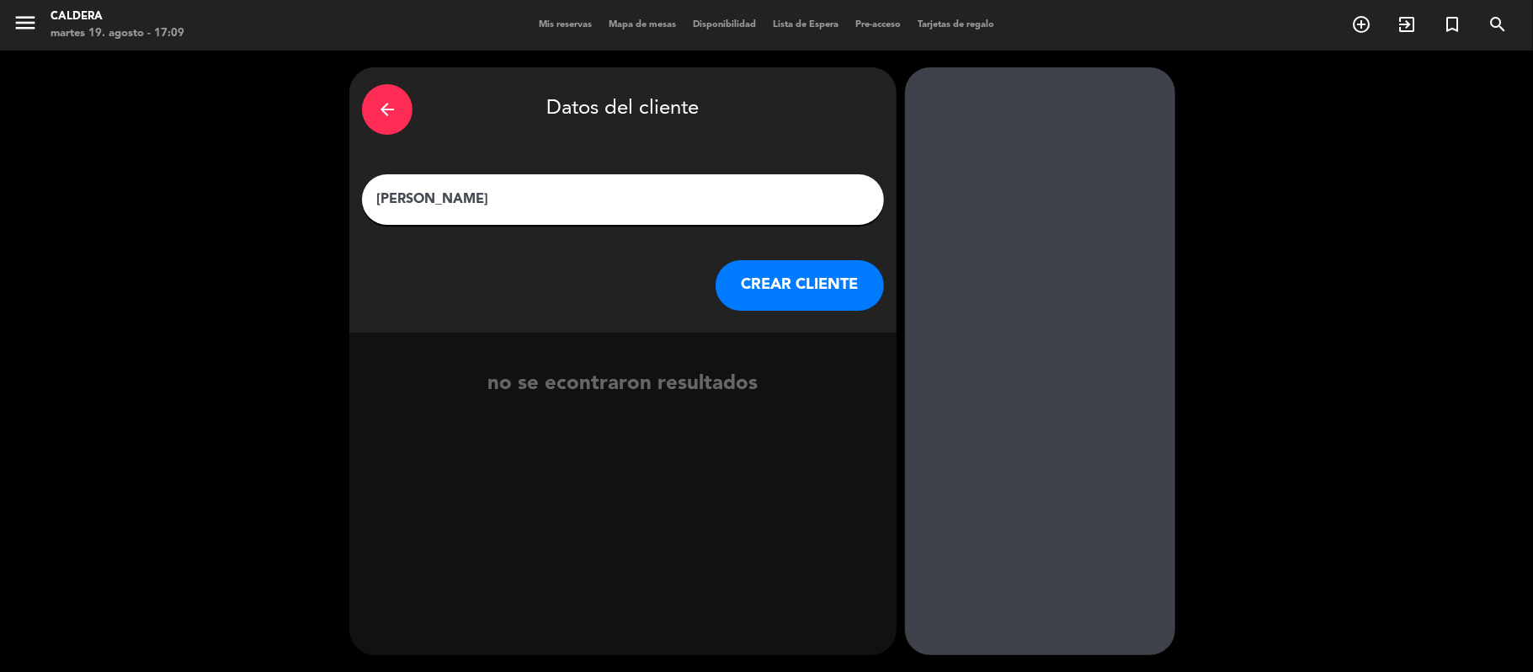
type input "[PERSON_NAME]"
click at [766, 280] on button "CREAR CLIENTE" at bounding box center [800, 285] width 168 height 51
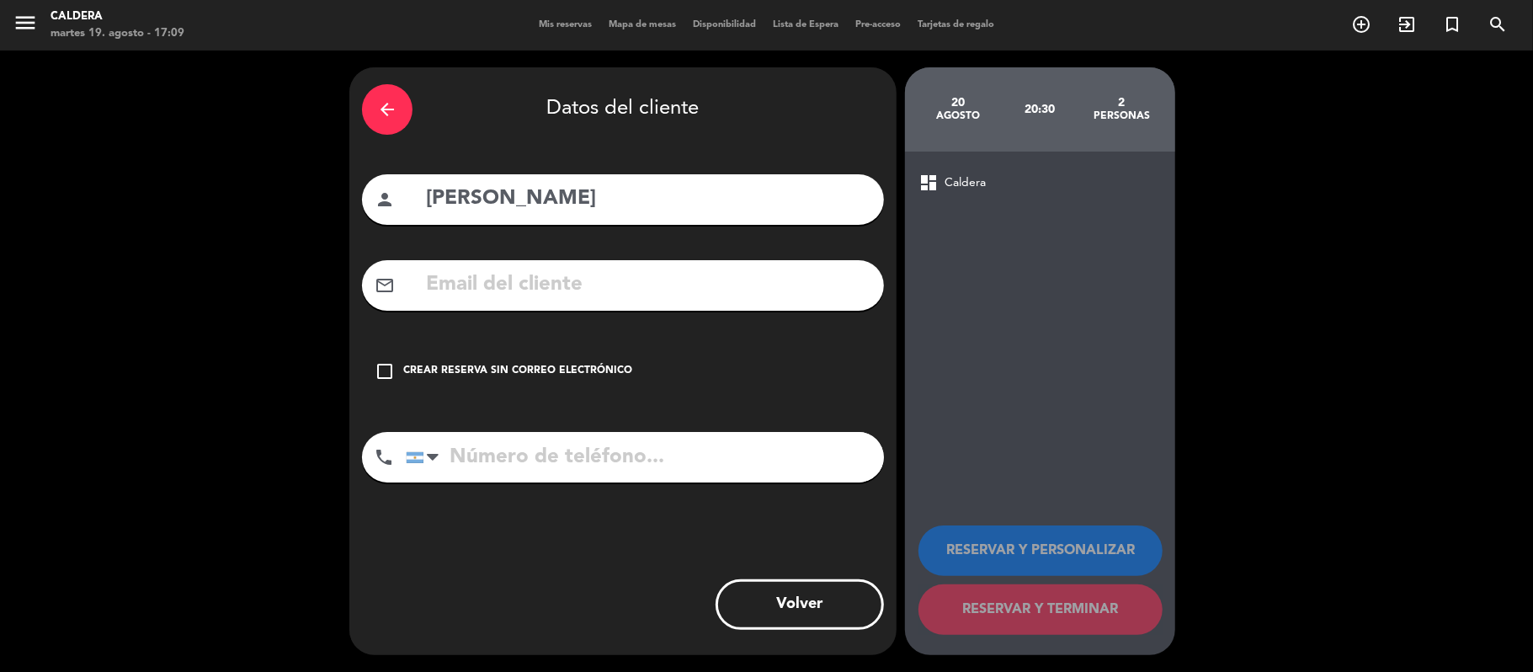
click at [630, 453] on input "tel" at bounding box center [645, 457] width 478 height 51
type input "1151763576"
click at [597, 357] on div "check_box_outline_blank Crear reserva sin correo electrónico" at bounding box center [623, 371] width 522 height 51
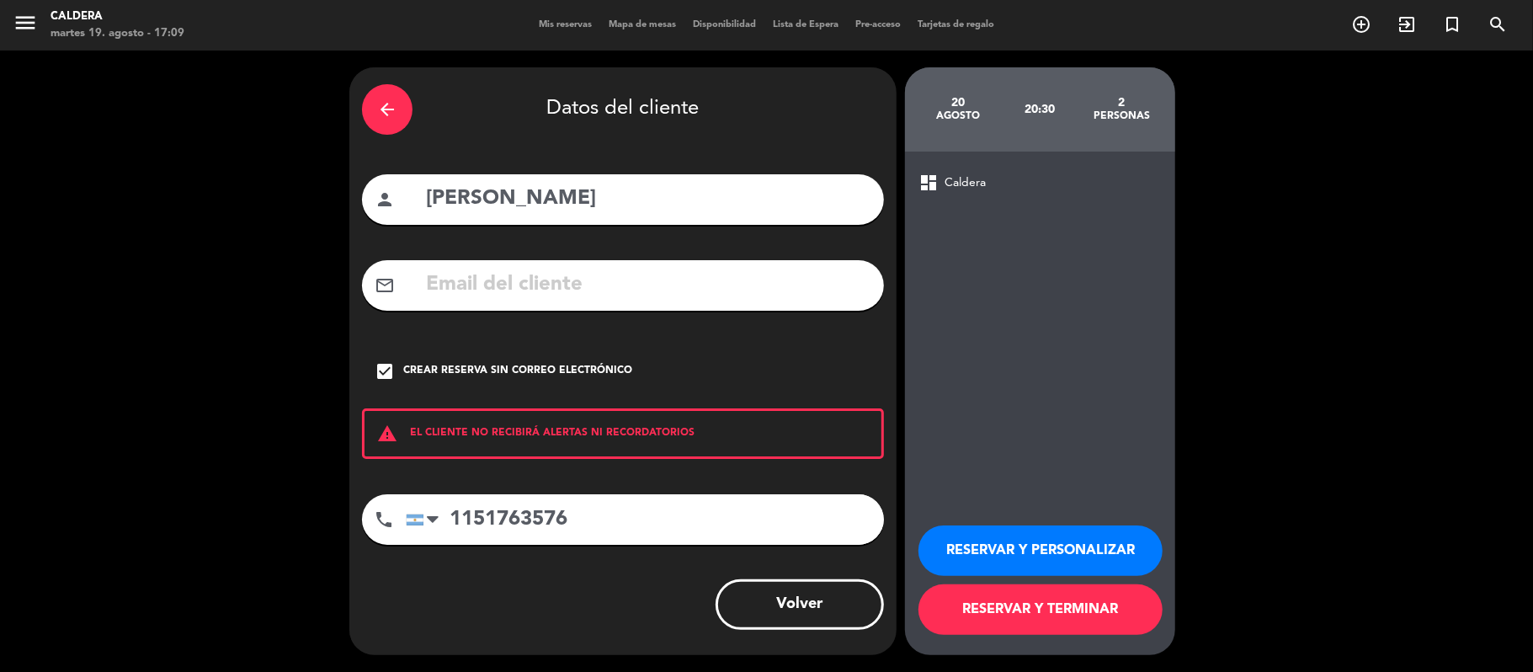
click at [1096, 625] on button "RESERVAR Y TERMINAR" at bounding box center [1041, 609] width 244 height 51
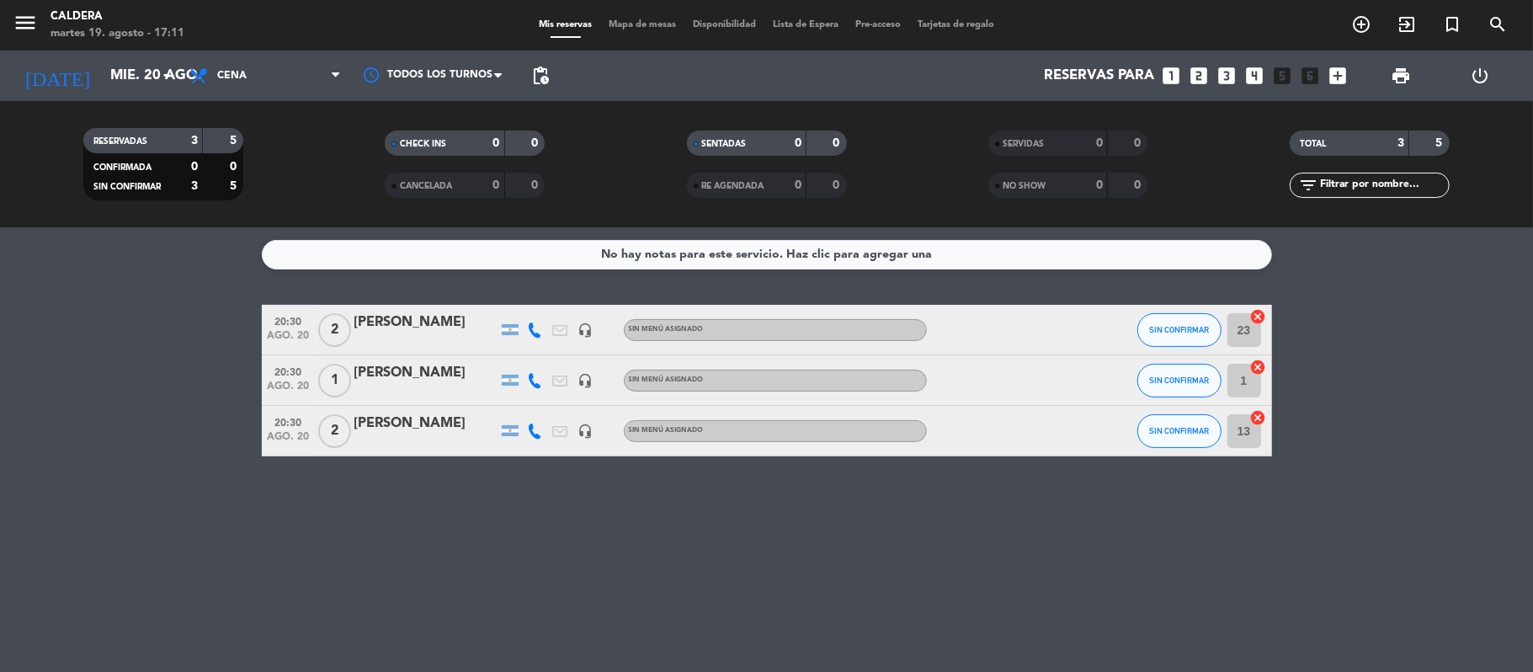
click at [758, 533] on div "No hay notas para este servicio. Haz clic para agregar una 20:30 ago. 20 2 [PER…" at bounding box center [766, 449] width 1533 height 445
click at [598, 590] on div "No hay notas para este servicio. Haz clic para agregar una 20:30 ago. 20 2 [PER…" at bounding box center [766, 449] width 1533 height 445
click at [653, 478] on div "No hay notas para este servicio. Haz clic para agregar una 20:30 ago. 20 2 [PER…" at bounding box center [766, 449] width 1533 height 445
